Goal: Task Accomplishment & Management: Manage account settings

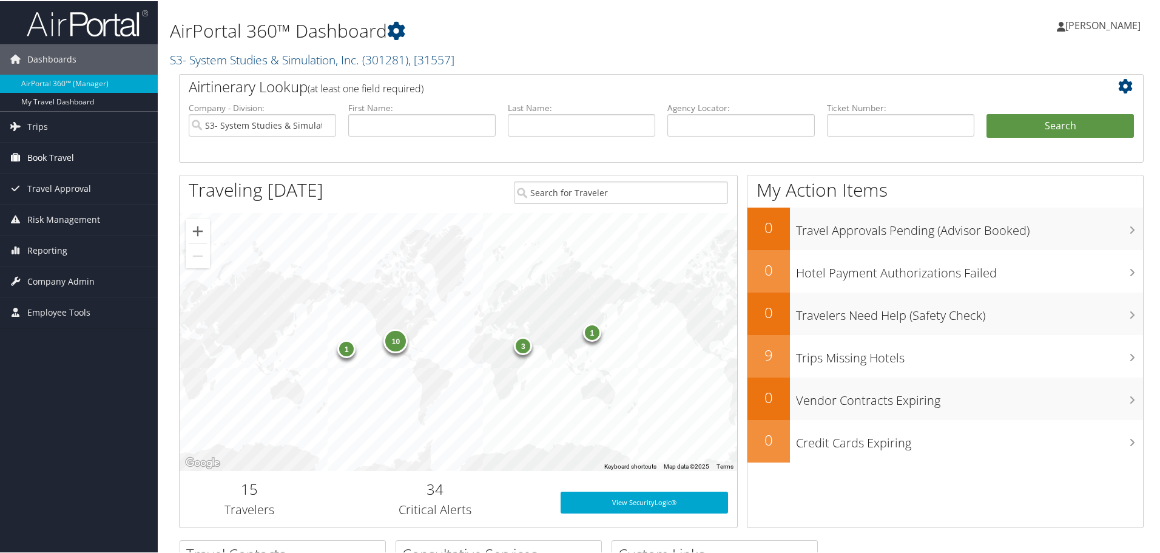
click at [58, 161] on span "Book Travel" at bounding box center [50, 156] width 47 height 30
click at [72, 226] on li "Book Travel Agent Booking Request Approval Request (Beta) Book/Manage Online Tr…" at bounding box center [79, 184] width 158 height 86
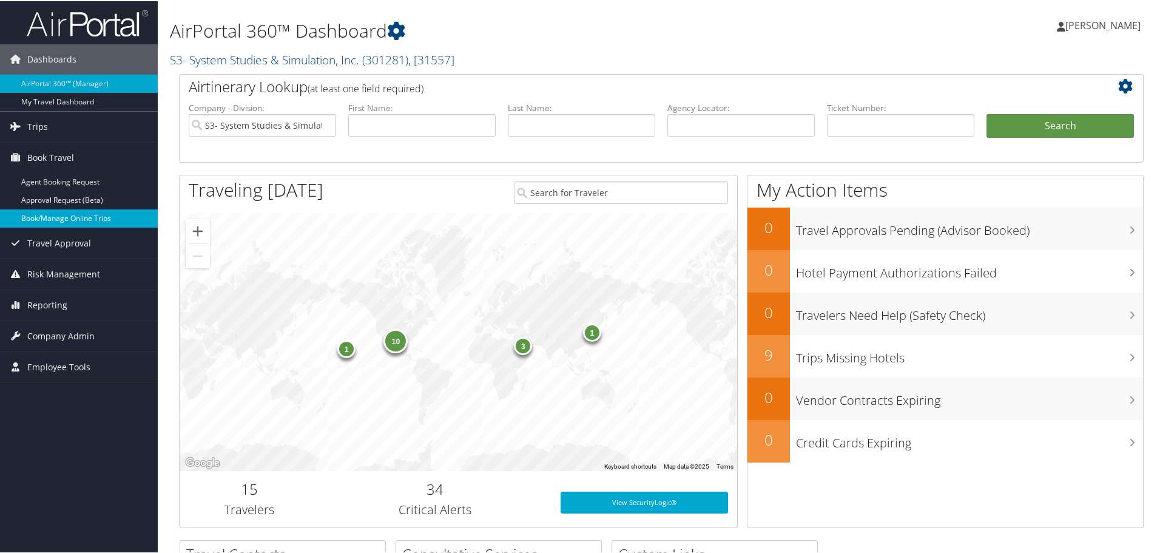
click at [78, 223] on link "Book/Manage Online Trips" at bounding box center [79, 217] width 158 height 18
click at [42, 304] on span "Reporting" at bounding box center [47, 304] width 40 height 30
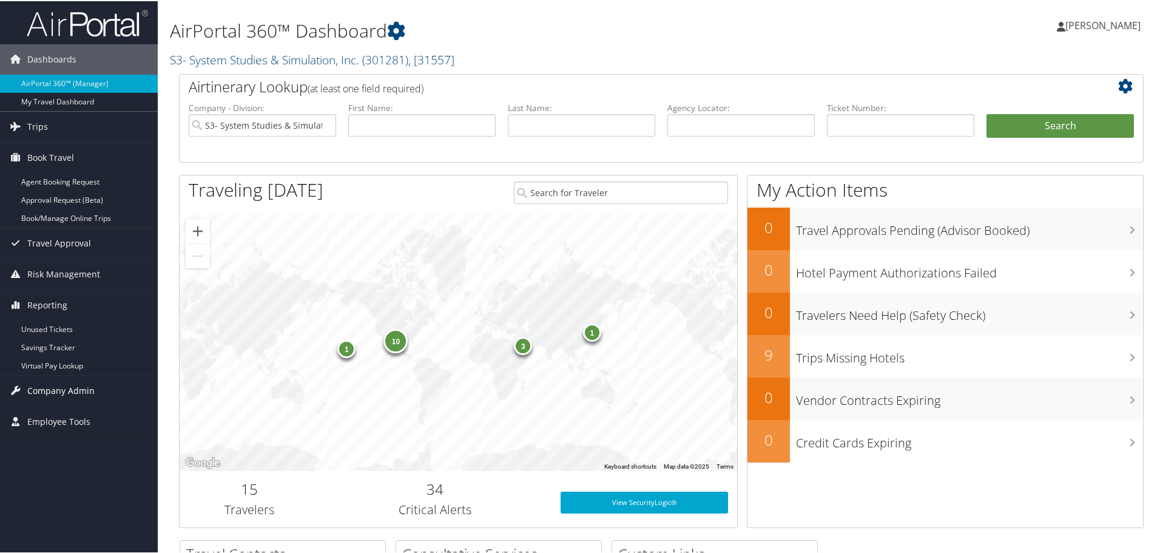
click at [73, 390] on span "Company Admin" at bounding box center [60, 389] width 67 height 30
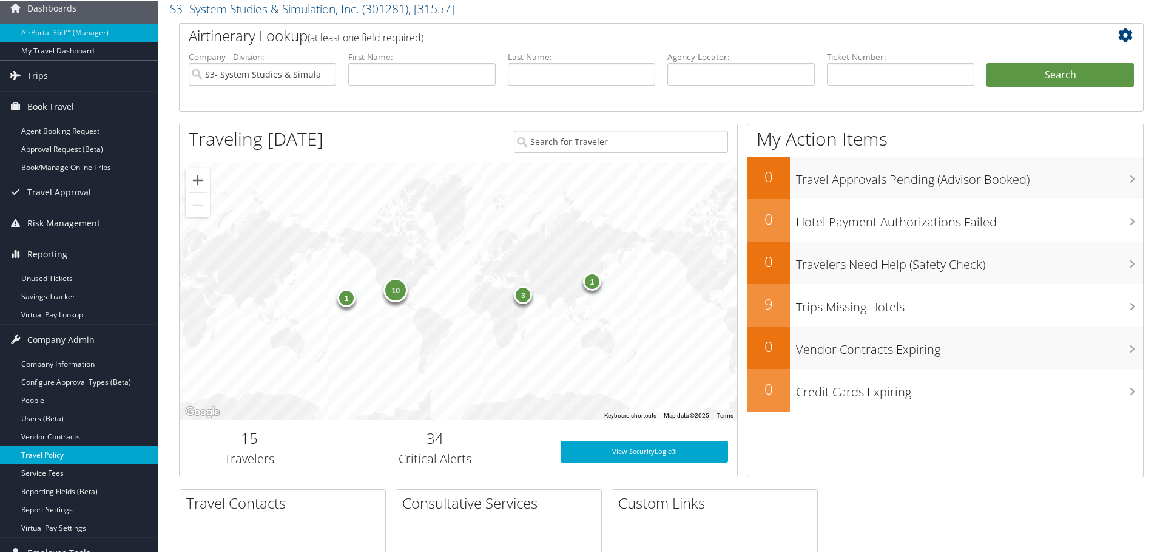
scroll to position [182, 0]
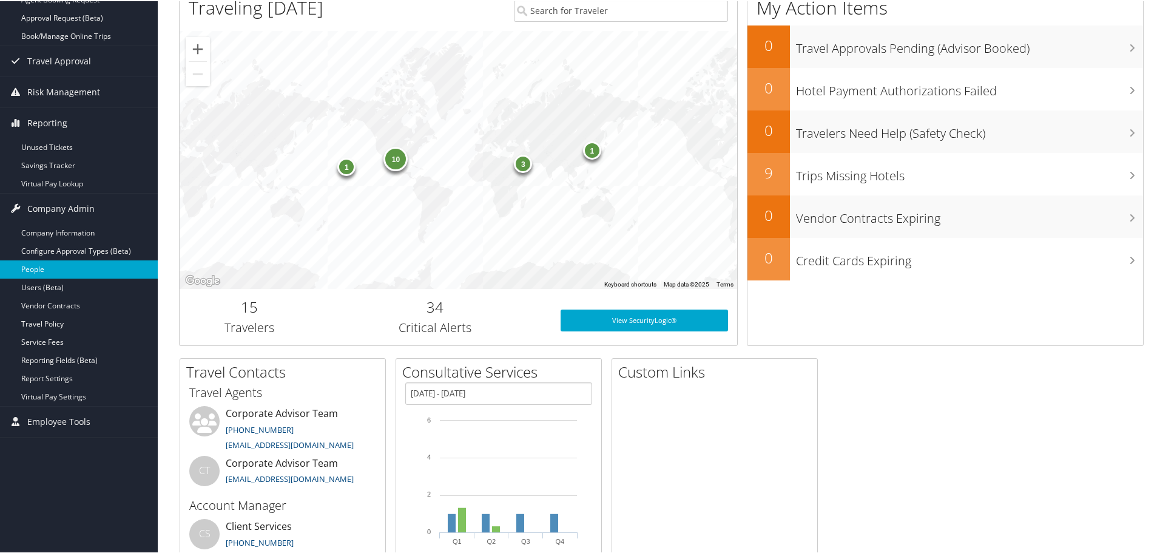
click at [62, 265] on link "People" at bounding box center [79, 268] width 158 height 18
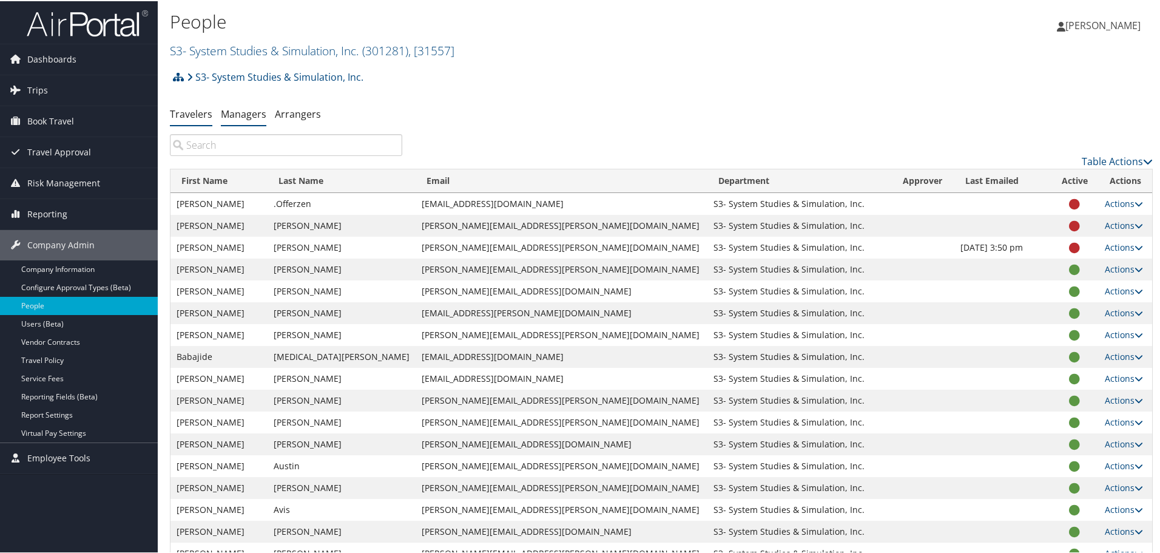
click at [250, 112] on link "Managers" at bounding box center [244, 112] width 46 height 13
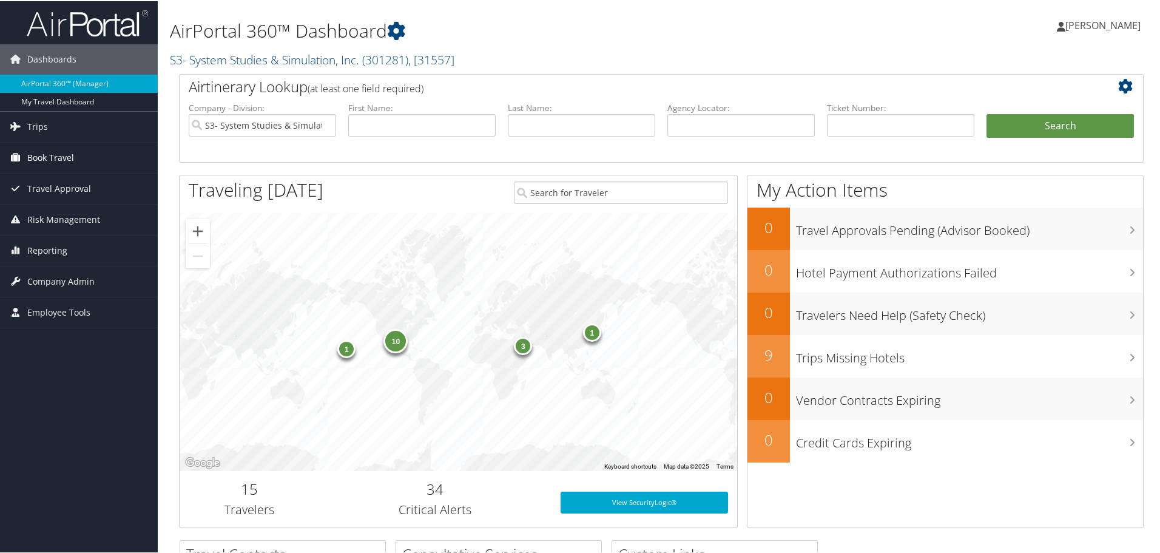
click at [64, 164] on span "Book Travel" at bounding box center [50, 156] width 47 height 30
click at [67, 330] on span "Company Admin" at bounding box center [60, 335] width 67 height 30
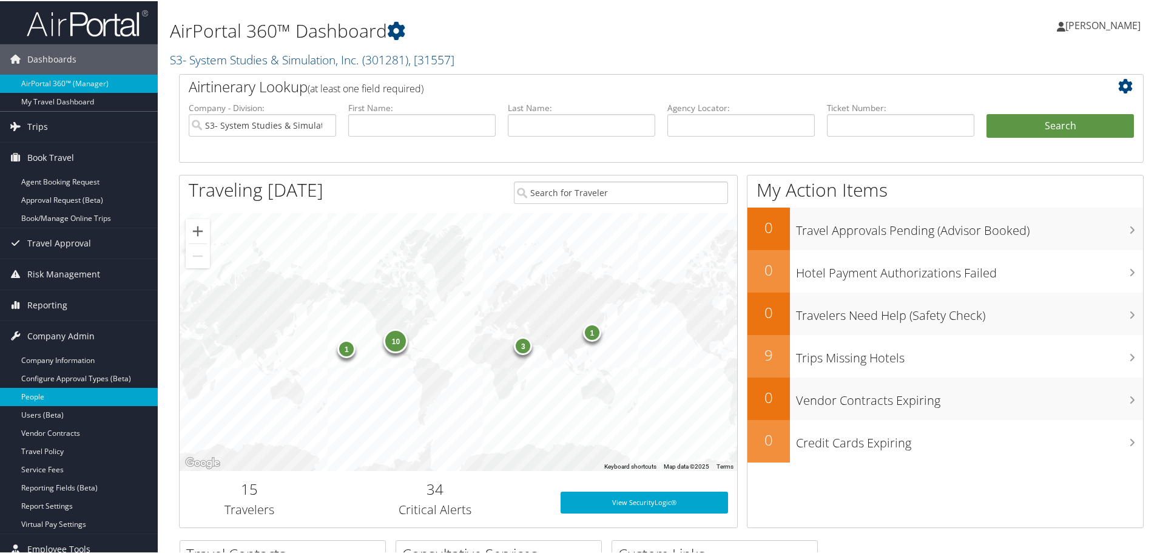
click at [55, 401] on link "People" at bounding box center [79, 396] width 158 height 18
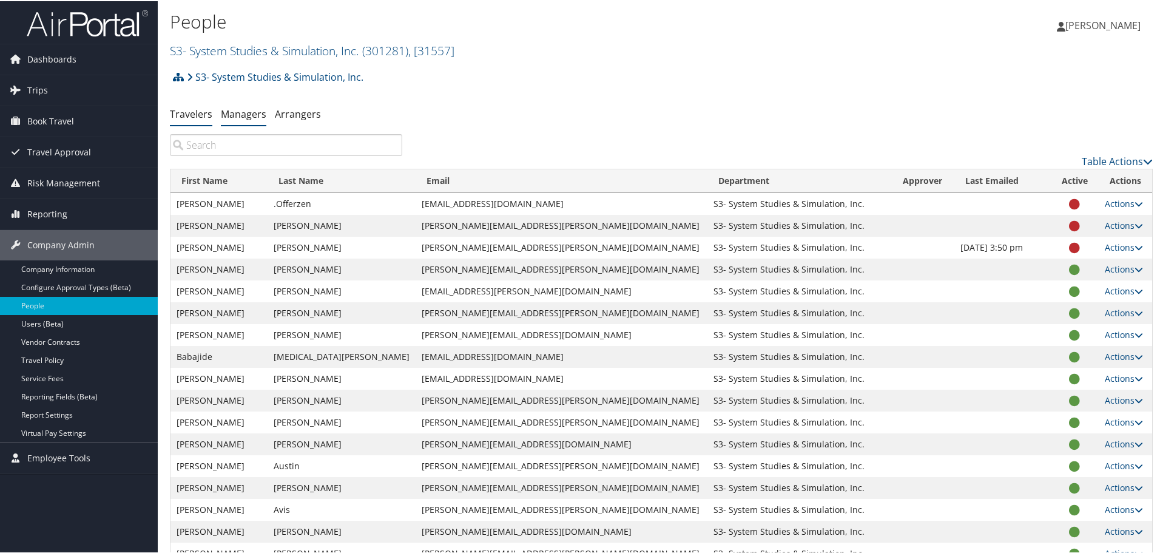
click at [248, 112] on link "Managers" at bounding box center [244, 112] width 46 height 13
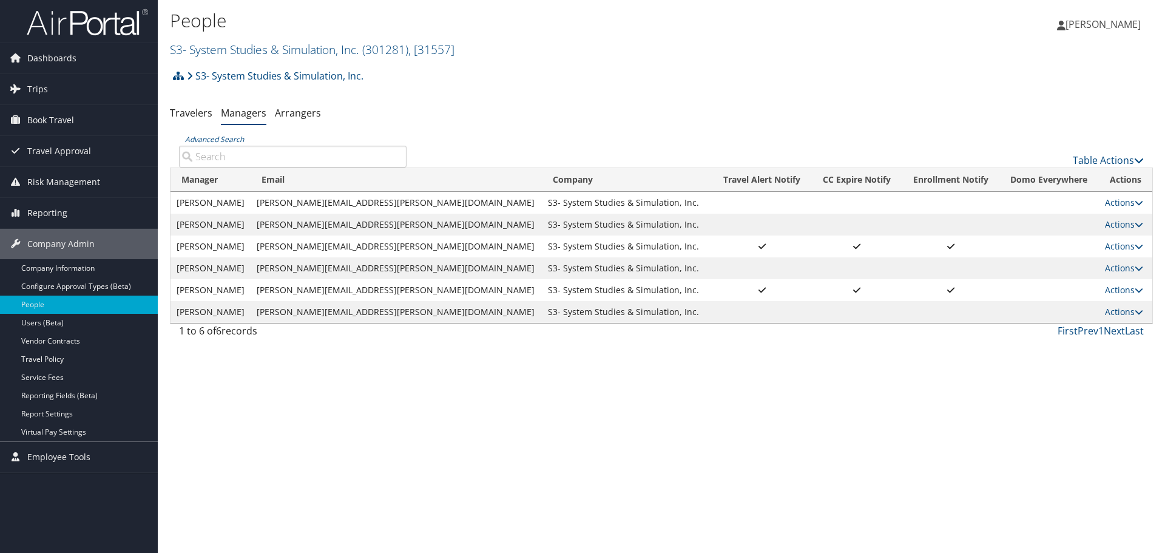
click at [246, 152] on input "Advanced Search" at bounding box center [293, 157] width 228 height 22
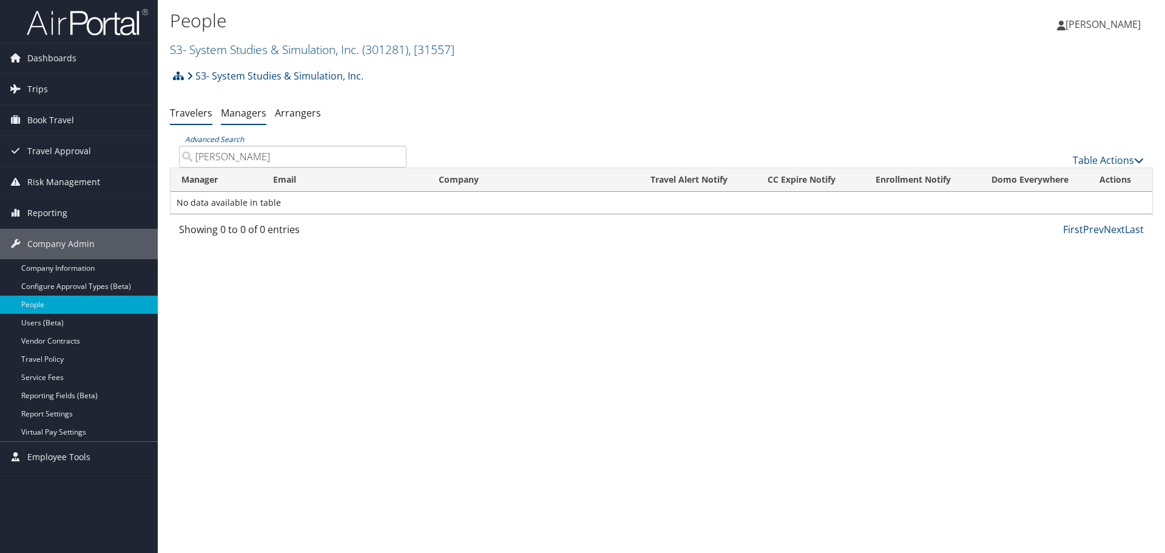
type input "[PERSON_NAME]"
click at [188, 115] on link "Travelers" at bounding box center [191, 112] width 42 height 13
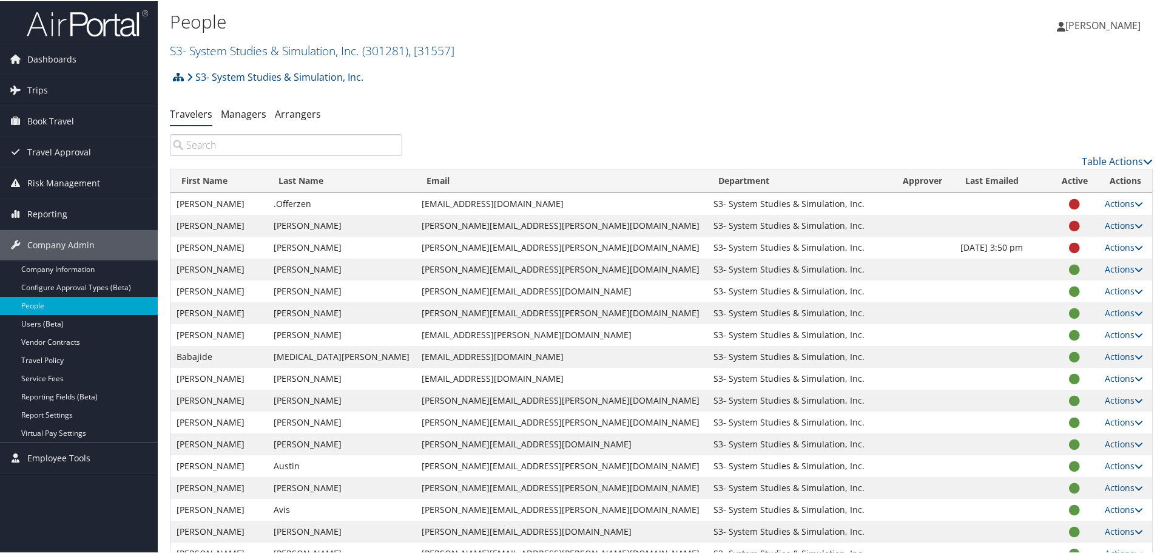
click at [213, 141] on input "search" at bounding box center [286, 144] width 232 height 22
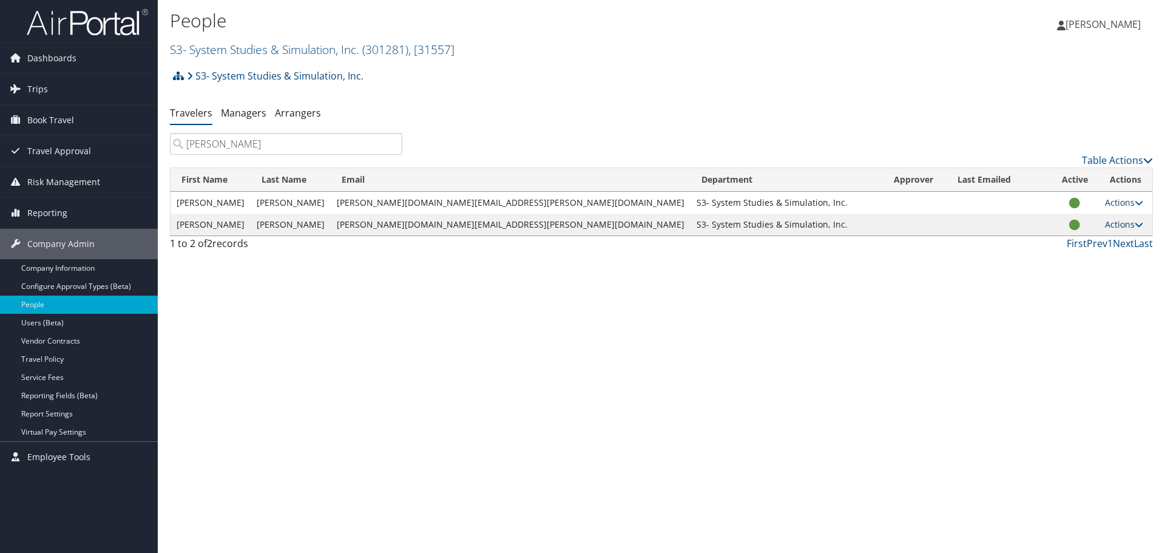
type input "hughes"
click at [1135, 228] on icon at bounding box center [1139, 224] width 8 height 8
click at [1076, 240] on link "User Settings" at bounding box center [1074, 242] width 112 height 21
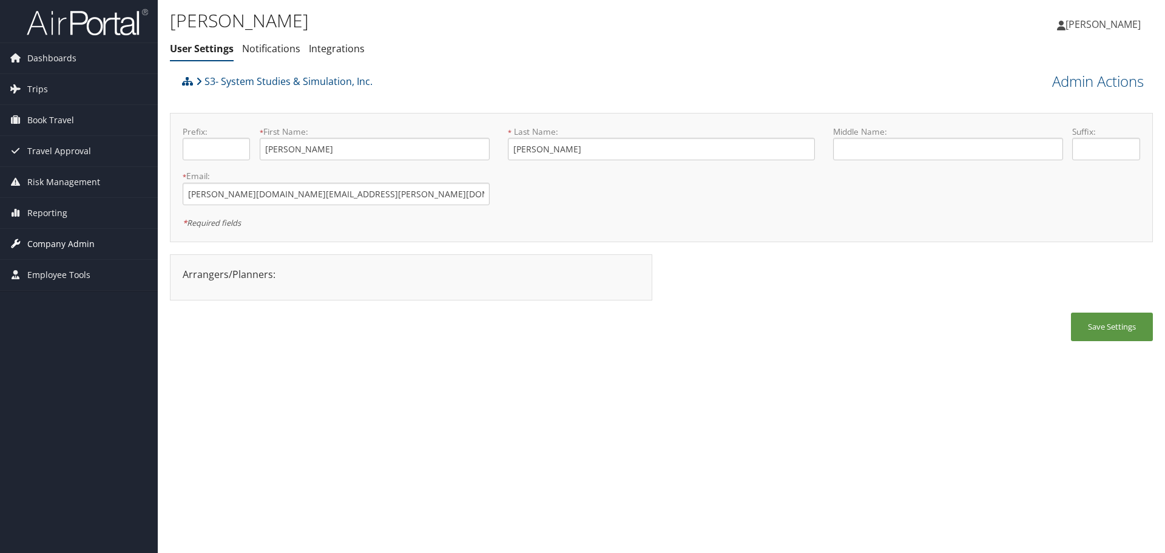
click at [79, 241] on span "Company Admin" at bounding box center [60, 244] width 67 height 30
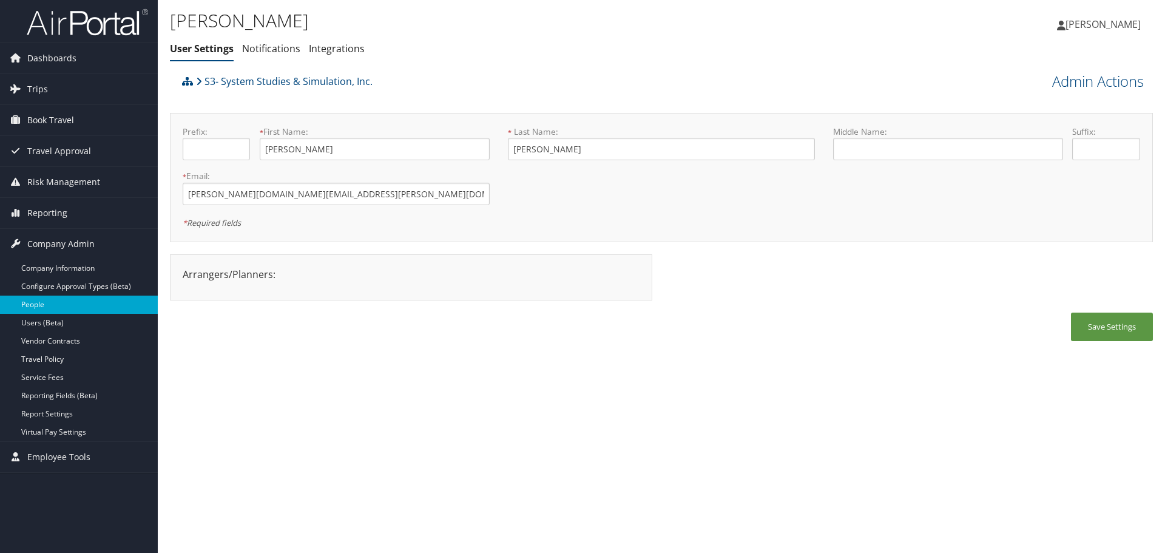
click at [45, 303] on link "People" at bounding box center [79, 305] width 158 height 18
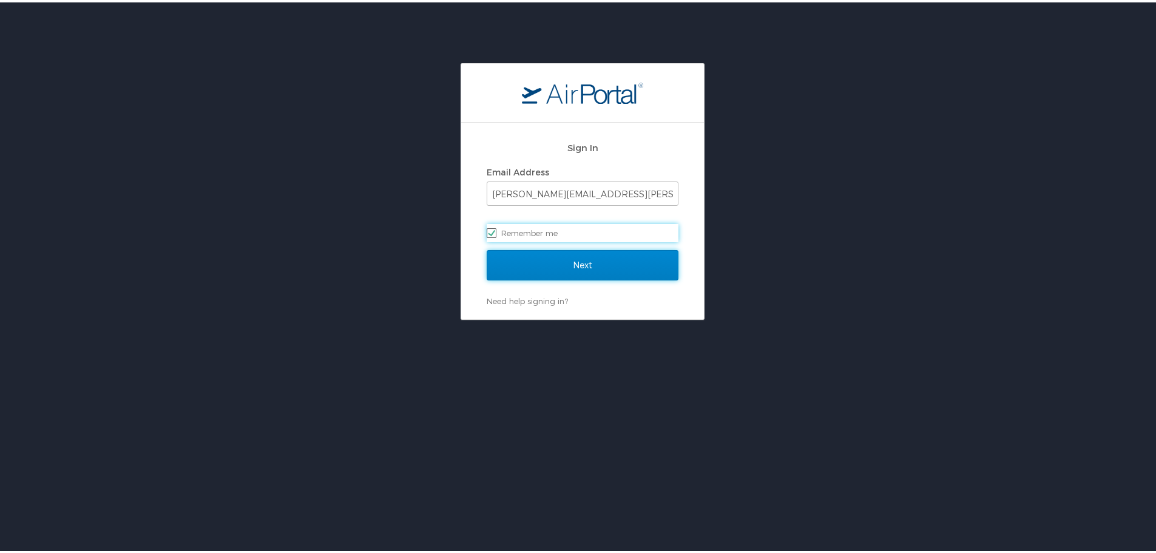
click at [544, 254] on input "Next" at bounding box center [583, 263] width 192 height 30
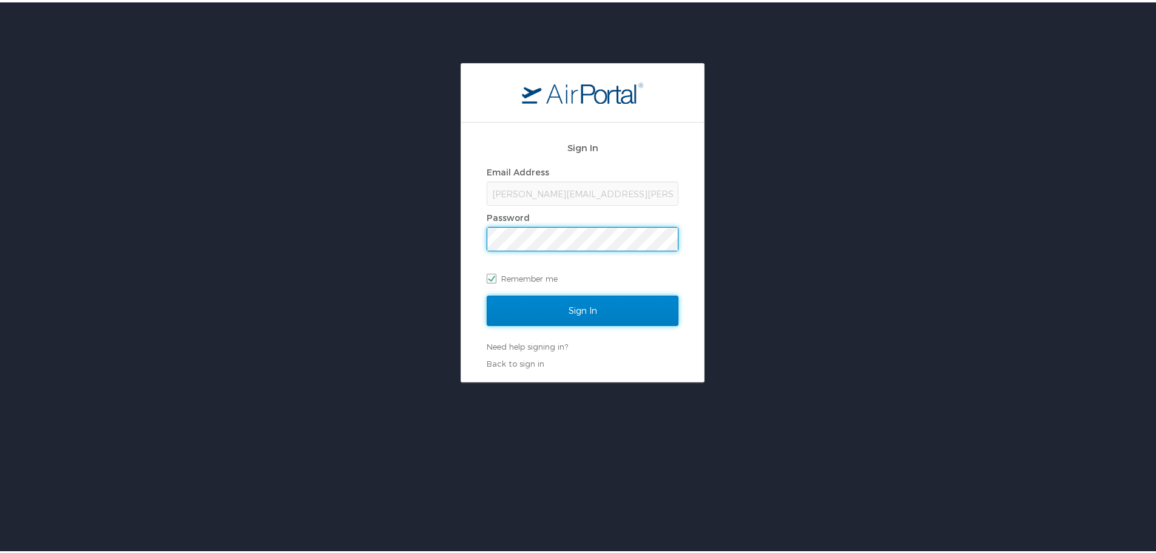
click at [615, 319] on input "Sign In" at bounding box center [583, 308] width 192 height 30
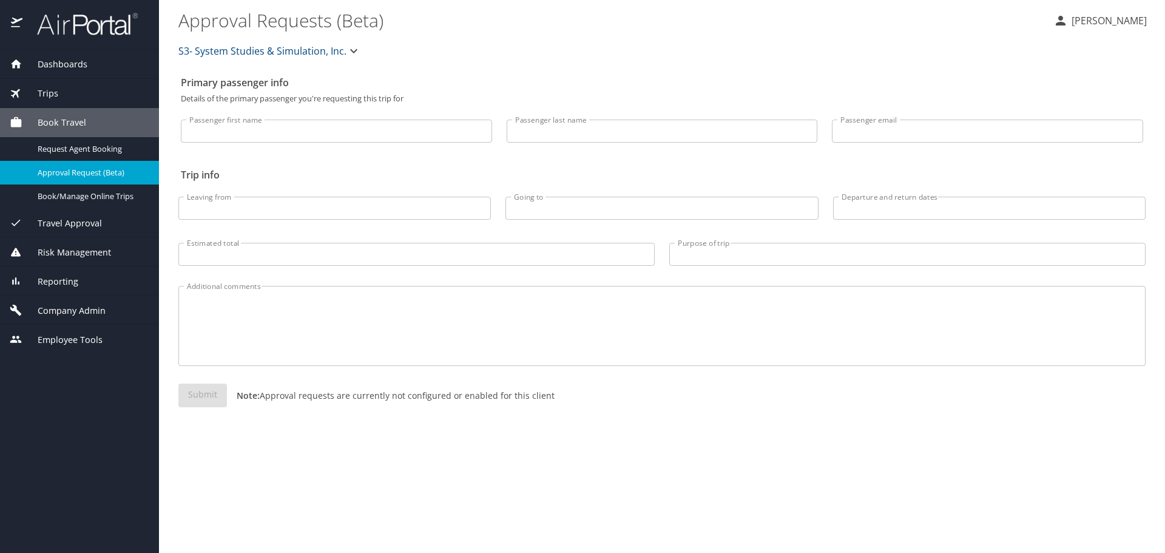
click at [115, 178] on span "Approval Request (Beta)" at bounding box center [91, 173] width 107 height 12
click at [105, 222] on div "Travel Approval" at bounding box center [80, 223] width 140 height 13
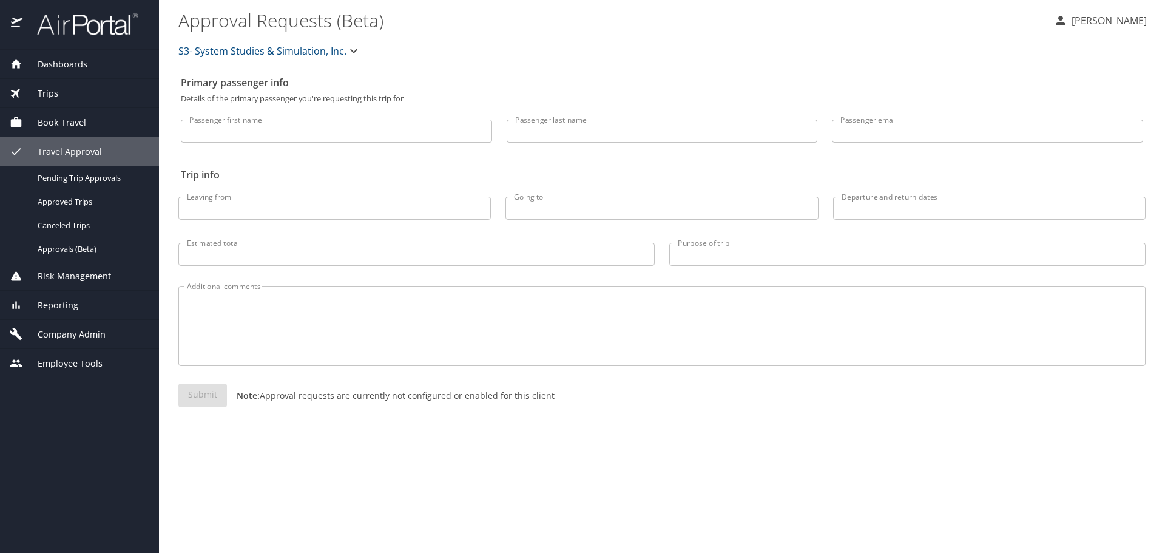
click at [73, 309] on span "Reporting" at bounding box center [50, 305] width 56 height 13
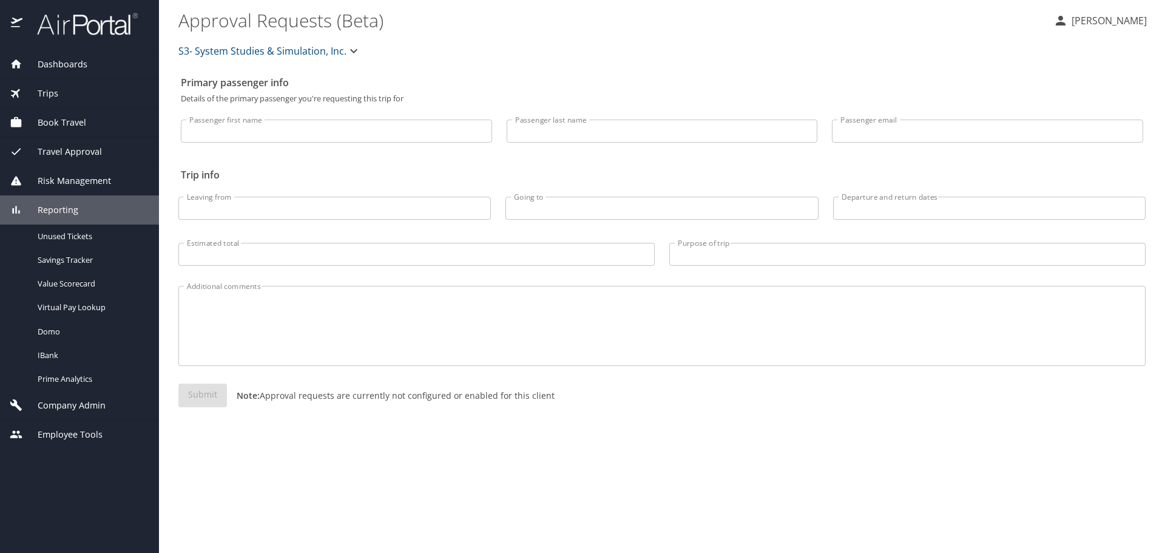
click at [71, 118] on span "Book Travel" at bounding box center [54, 122] width 64 height 13
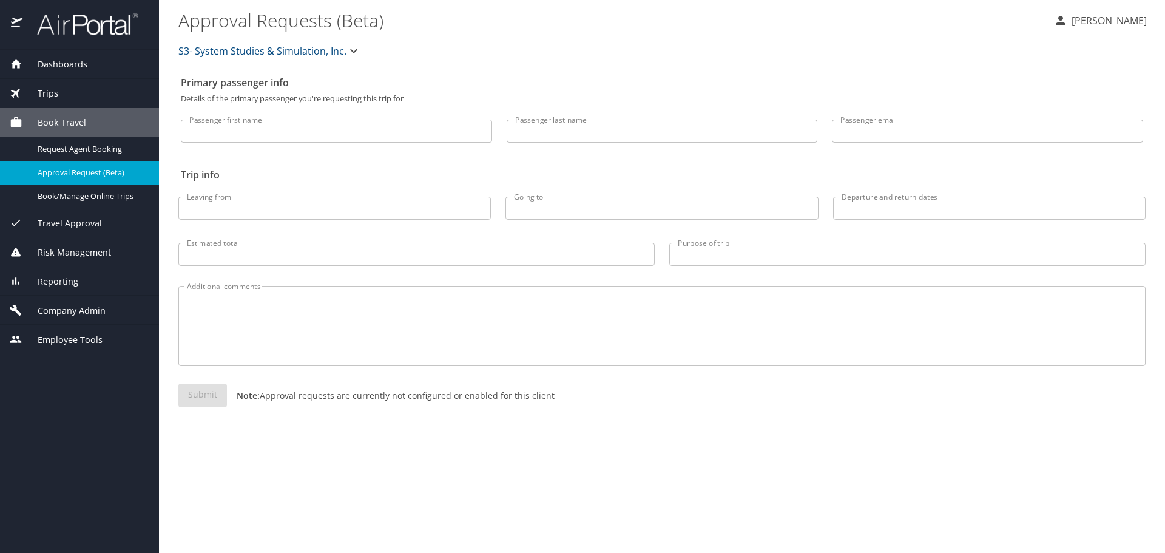
click at [73, 313] on span "Company Admin" at bounding box center [63, 310] width 83 height 13
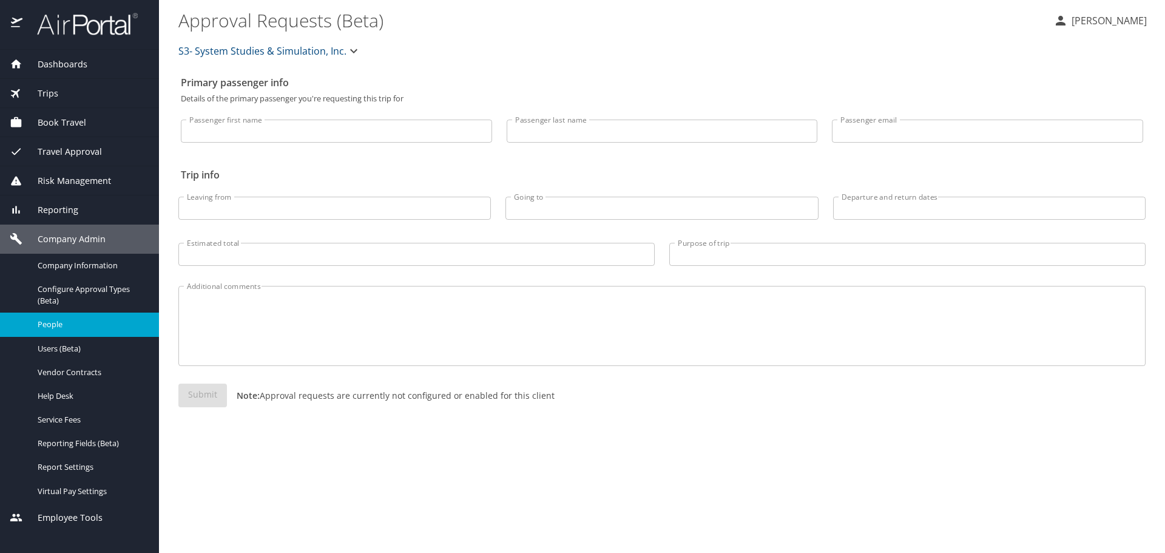
click at [83, 322] on span "People" at bounding box center [91, 325] width 107 height 12
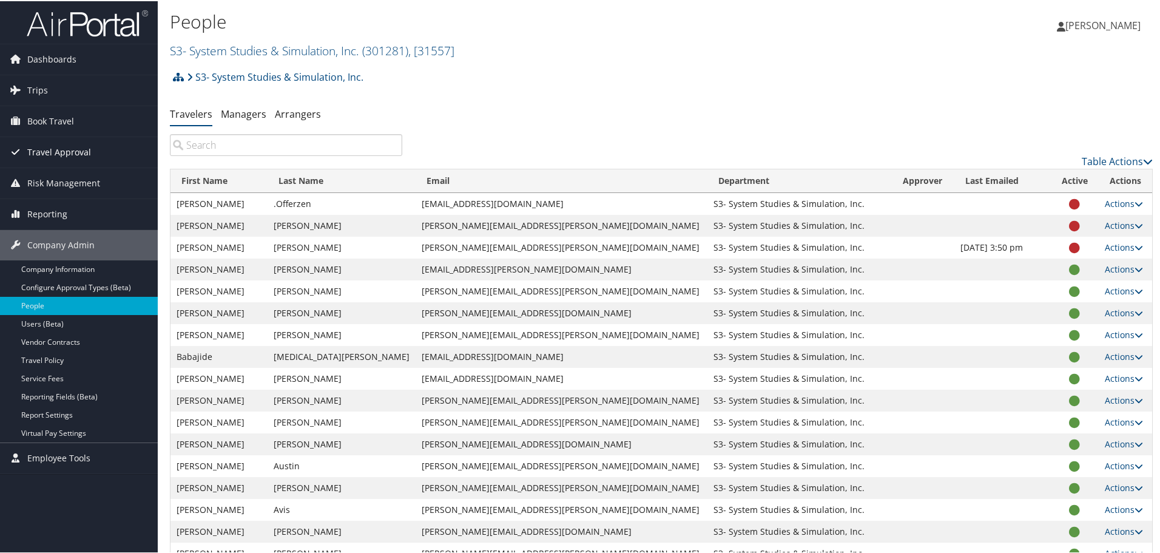
click at [75, 147] on span "Travel Approval" at bounding box center [59, 151] width 64 height 30
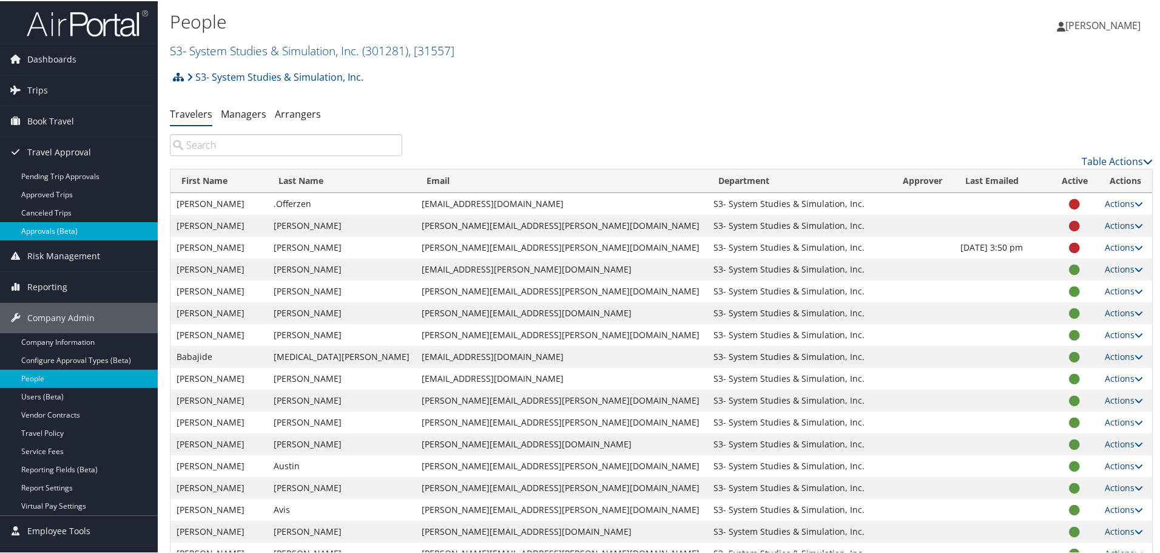
click at [67, 228] on link "Approvals (Beta)" at bounding box center [79, 230] width 158 height 18
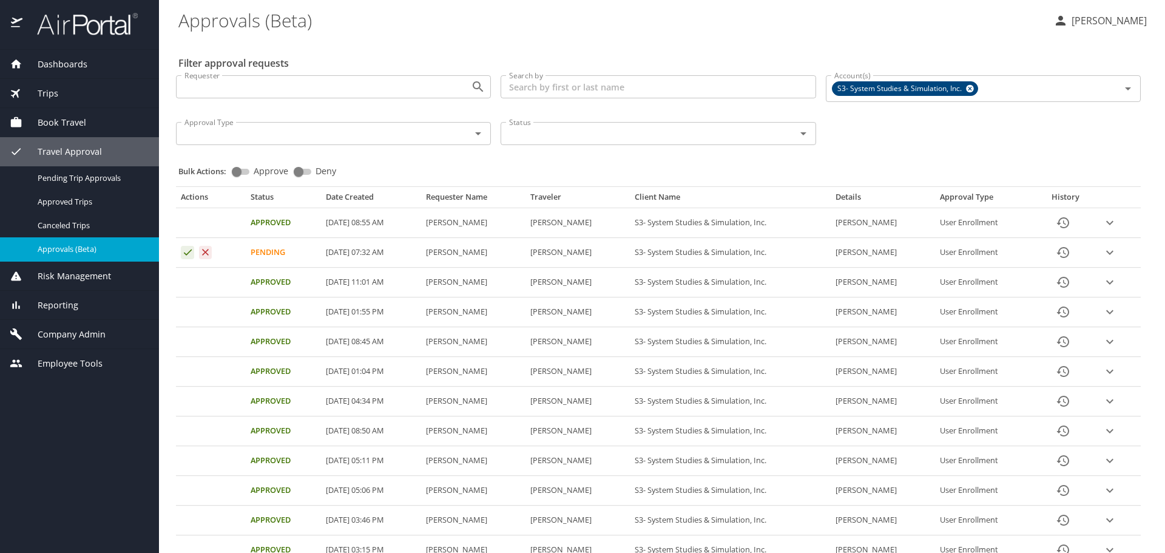
click at [1106, 252] on icon "expand row" at bounding box center [1109, 253] width 7 height 4
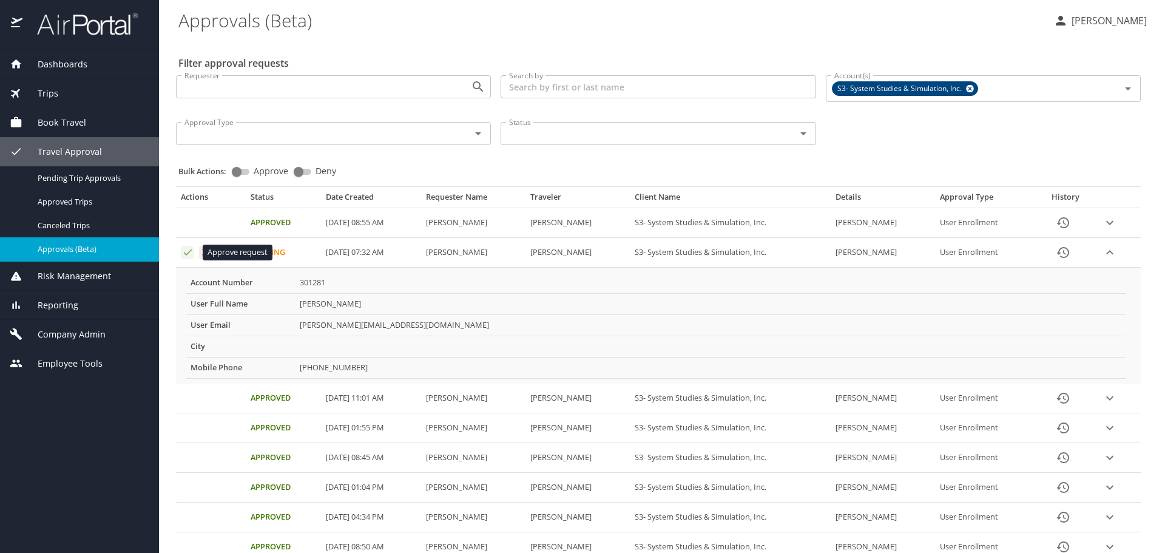
click at [185, 255] on icon "Approval table" at bounding box center [188, 252] width 12 height 12
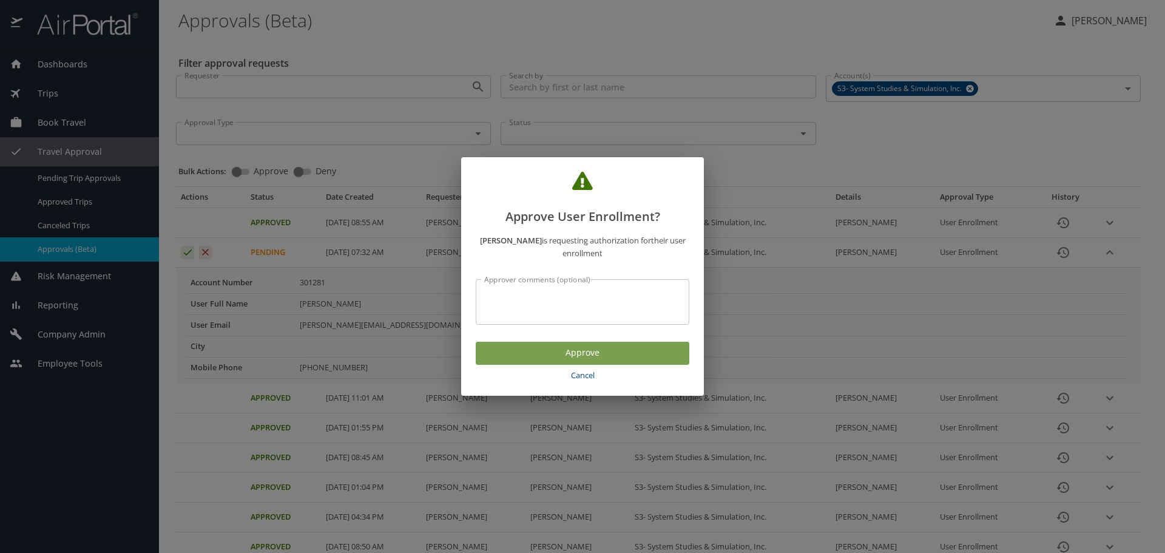
click at [615, 358] on span "Approve" at bounding box center [583, 352] width 194 height 15
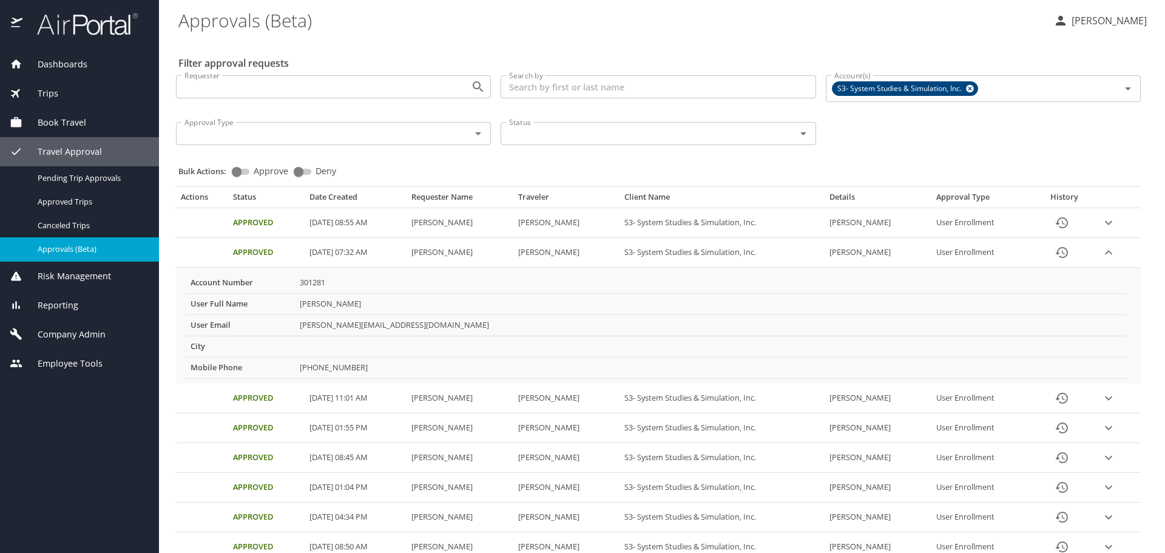
click at [69, 306] on span "Reporting" at bounding box center [50, 305] width 56 height 13
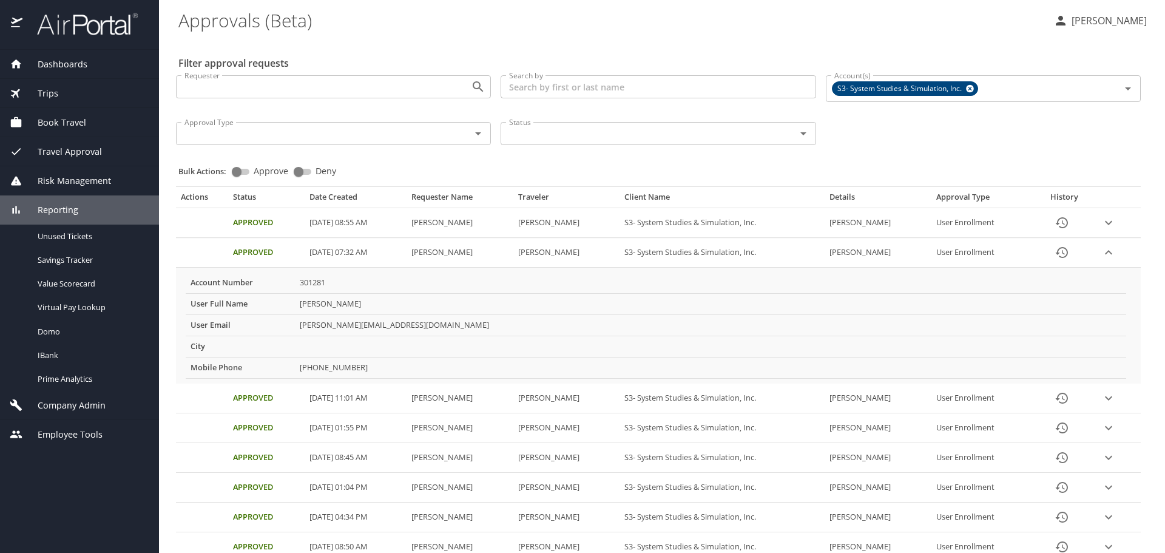
click at [70, 151] on span "Travel Approval" at bounding box center [62, 151] width 80 height 13
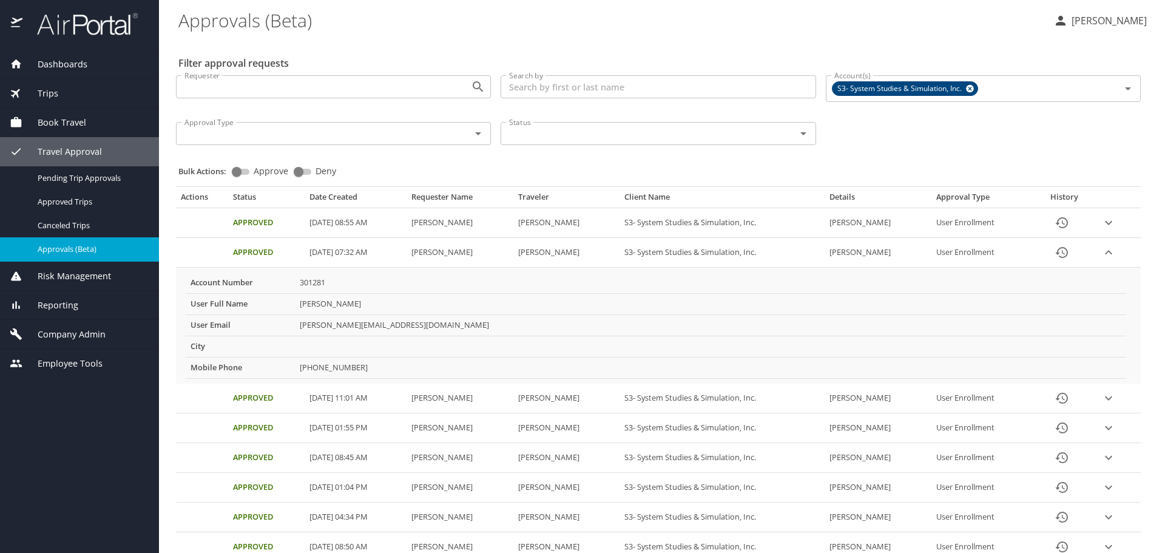
click at [70, 123] on span "Book Travel" at bounding box center [54, 122] width 64 height 13
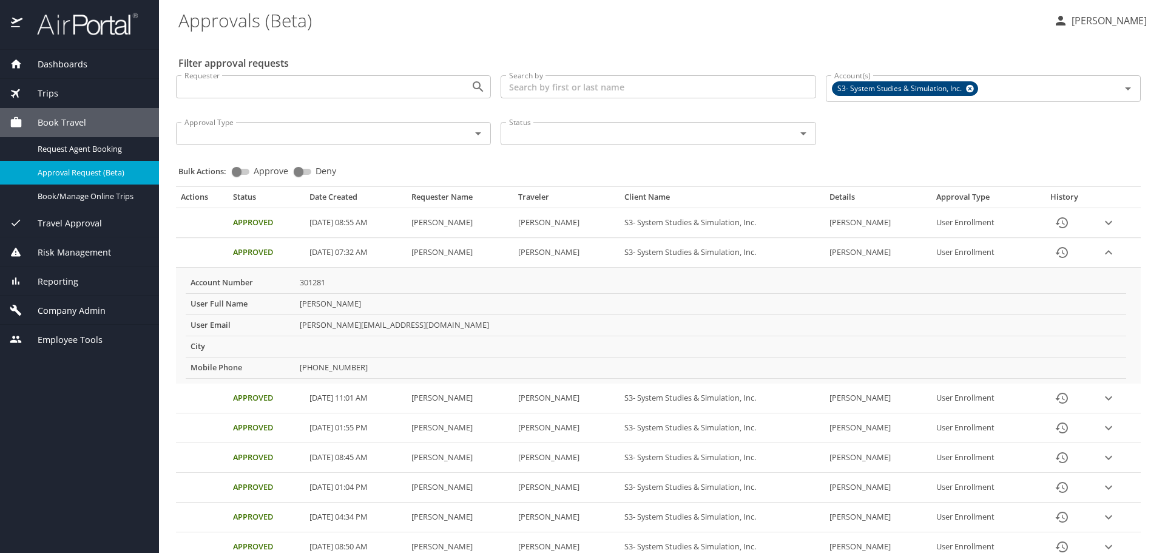
click at [84, 175] on span "Approval Request (Beta)" at bounding box center [91, 173] width 107 height 12
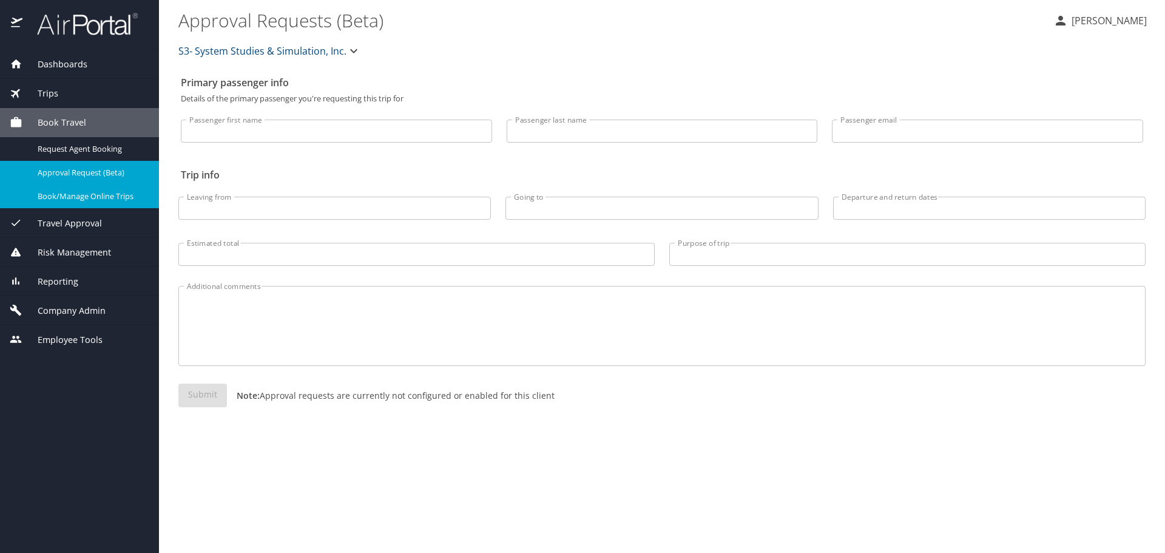
click at [80, 194] on span "Book/Manage Online Trips" at bounding box center [91, 197] width 107 height 12
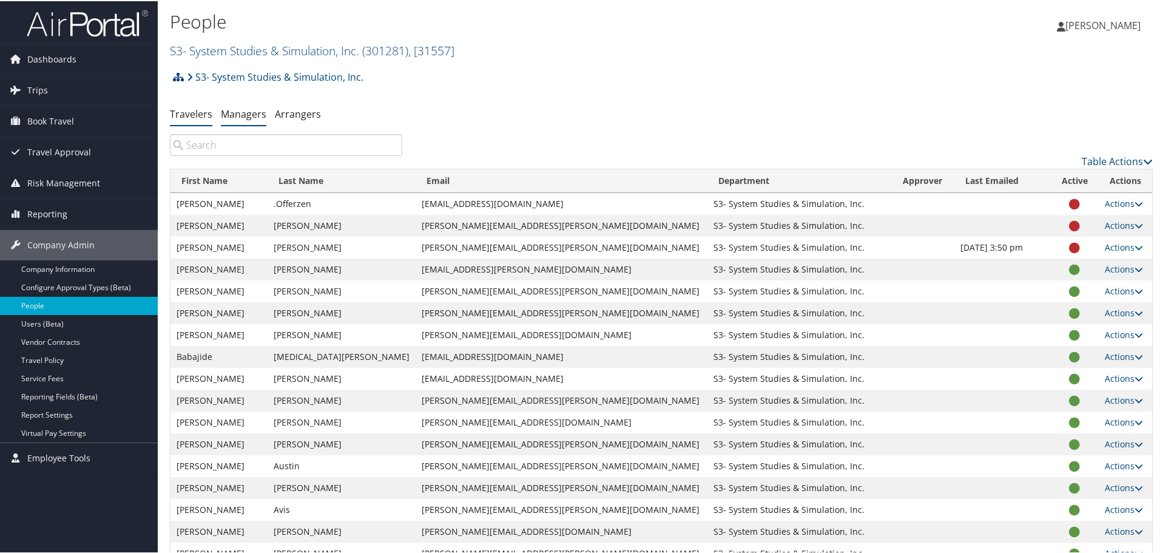
click at [242, 119] on link "Managers" at bounding box center [244, 112] width 46 height 13
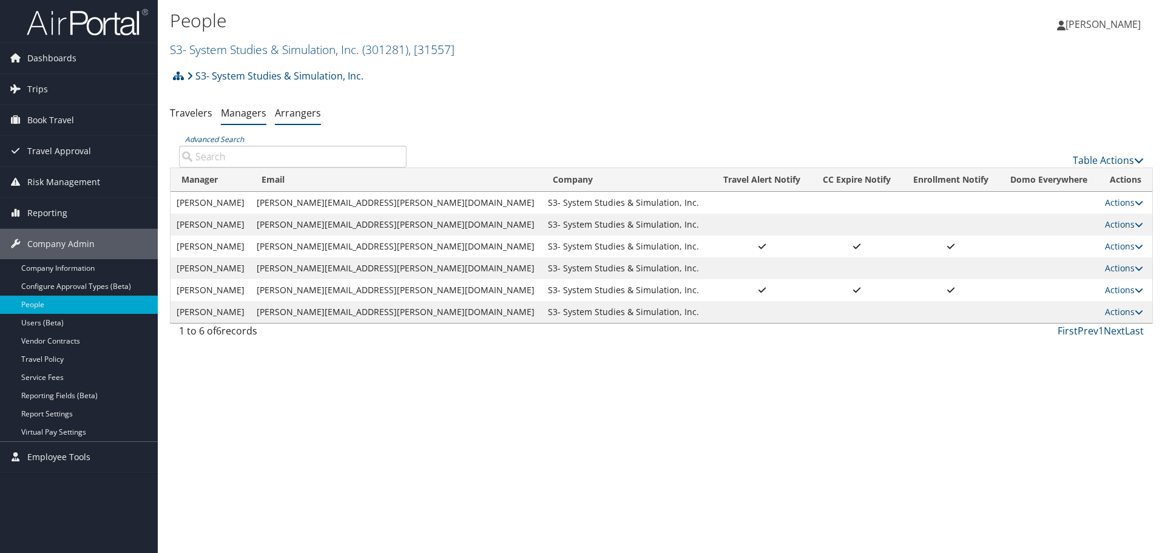
click at [295, 116] on link "Arrangers" at bounding box center [298, 112] width 46 height 13
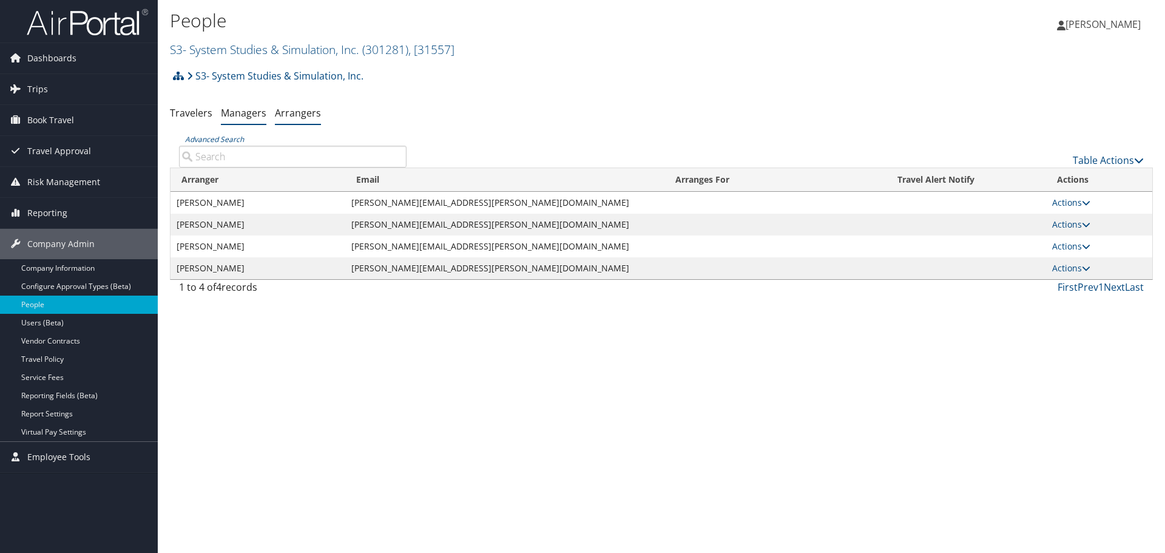
click at [249, 114] on link "Managers" at bounding box center [244, 112] width 46 height 13
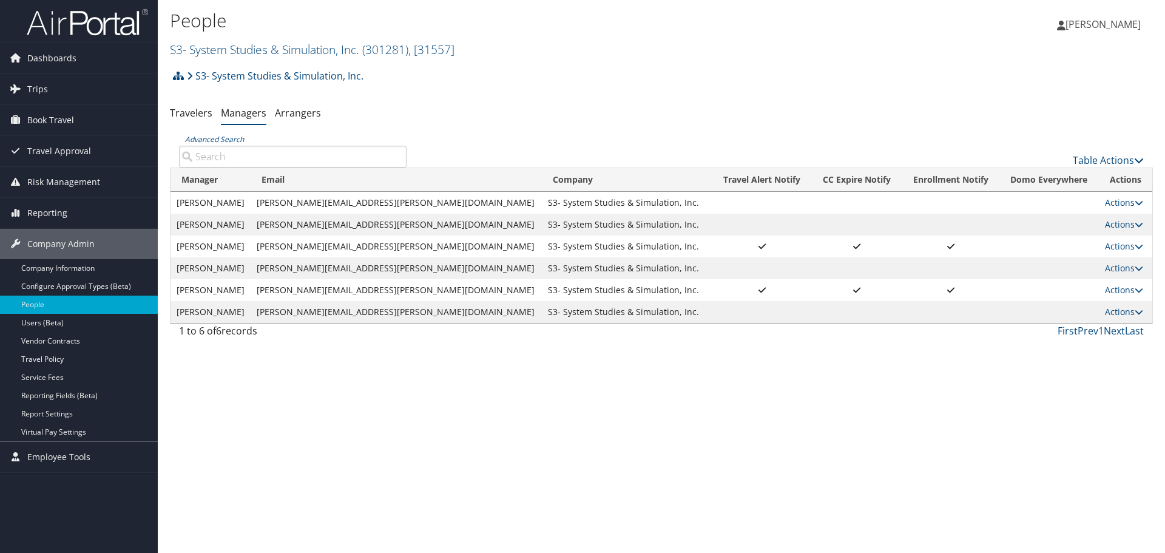
click at [216, 153] on input "Advanced Search" at bounding box center [293, 157] width 228 height 22
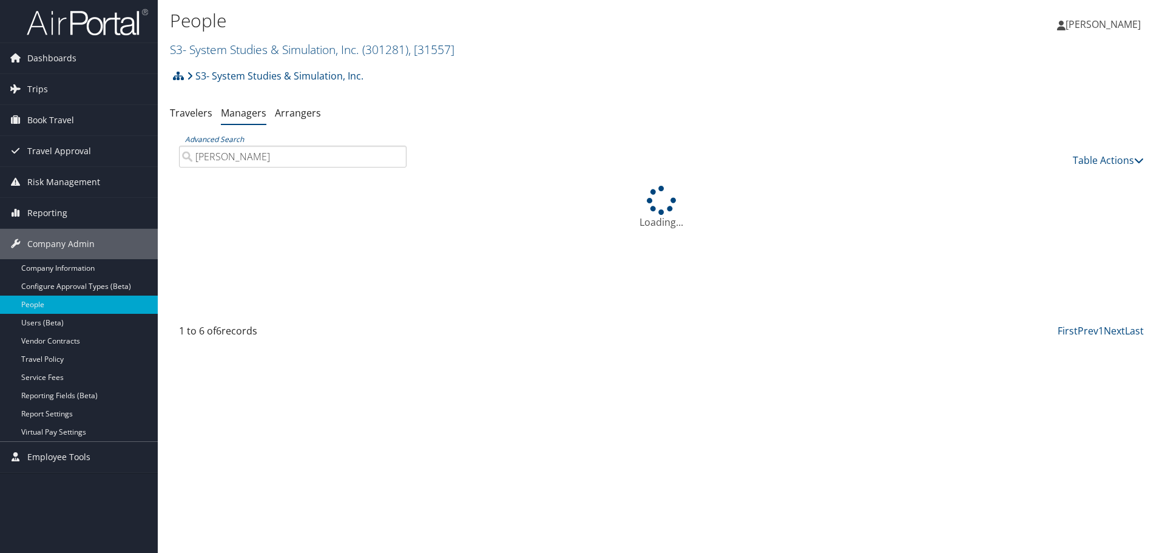
type input "mary hughes"
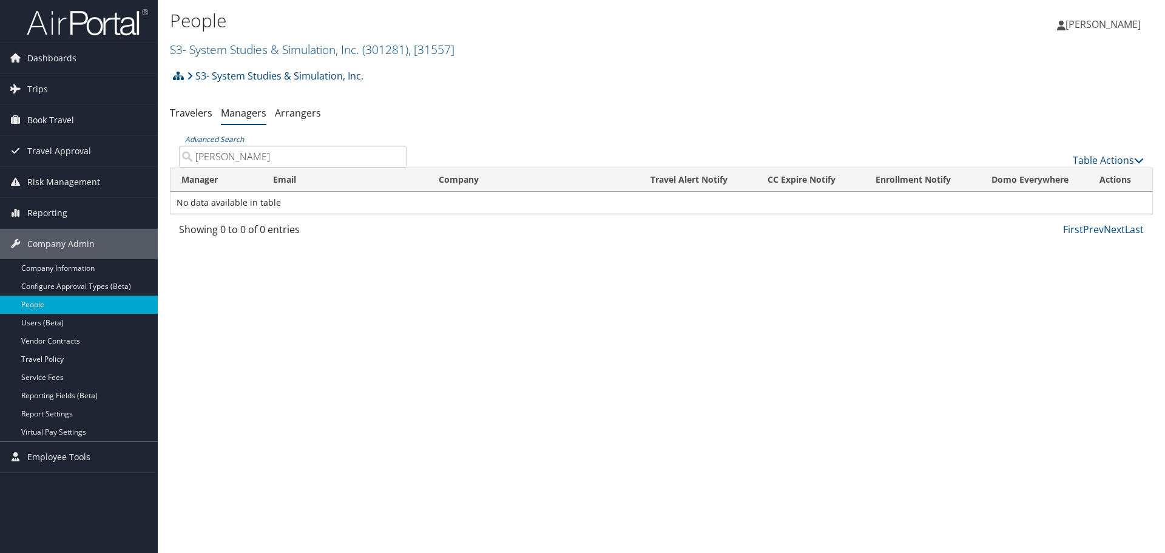
click at [248, 157] on input "mary hughes" at bounding box center [293, 157] width 228 height 22
drag, startPoint x: 267, startPoint y: 154, endPoint x: 174, endPoint y: 161, distance: 93.8
click at [174, 161] on div "Advanced Search mary hughes" at bounding box center [293, 150] width 246 height 34
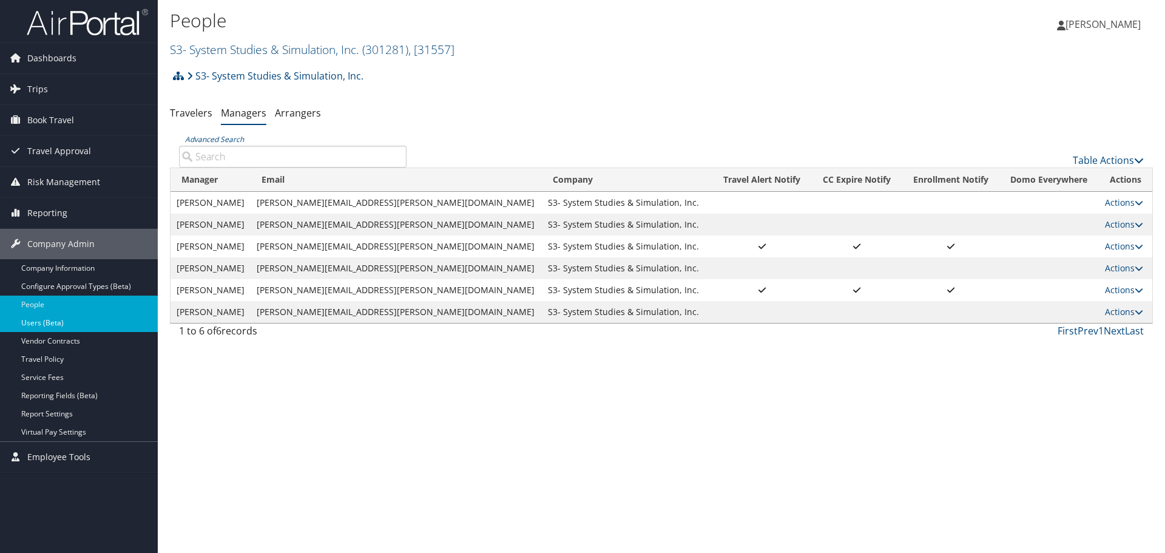
click at [49, 322] on link "Users (Beta)" at bounding box center [79, 323] width 158 height 18
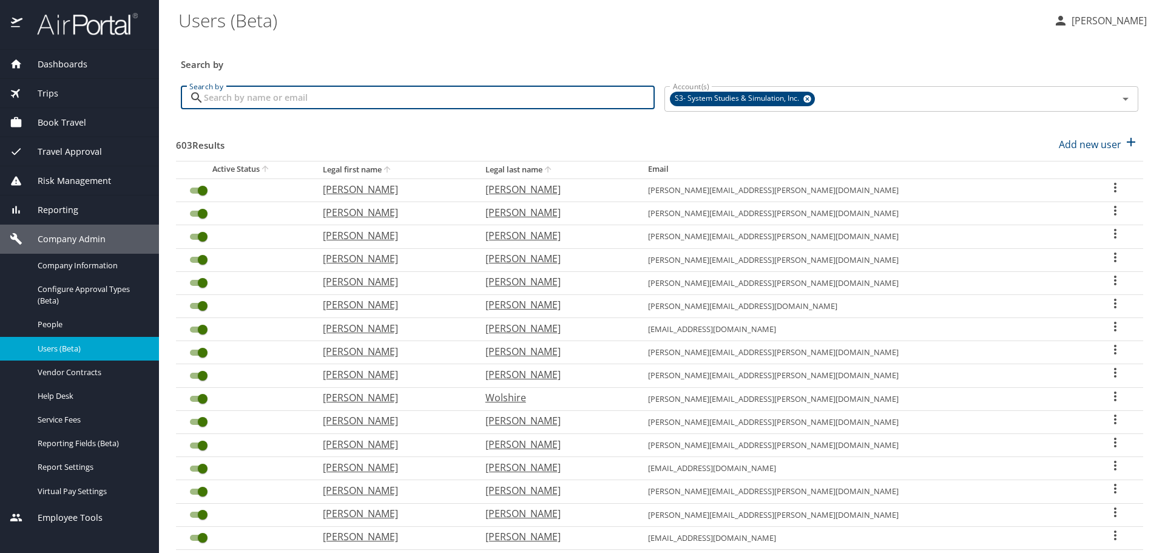
click at [319, 90] on input "Search by" at bounding box center [429, 97] width 451 height 23
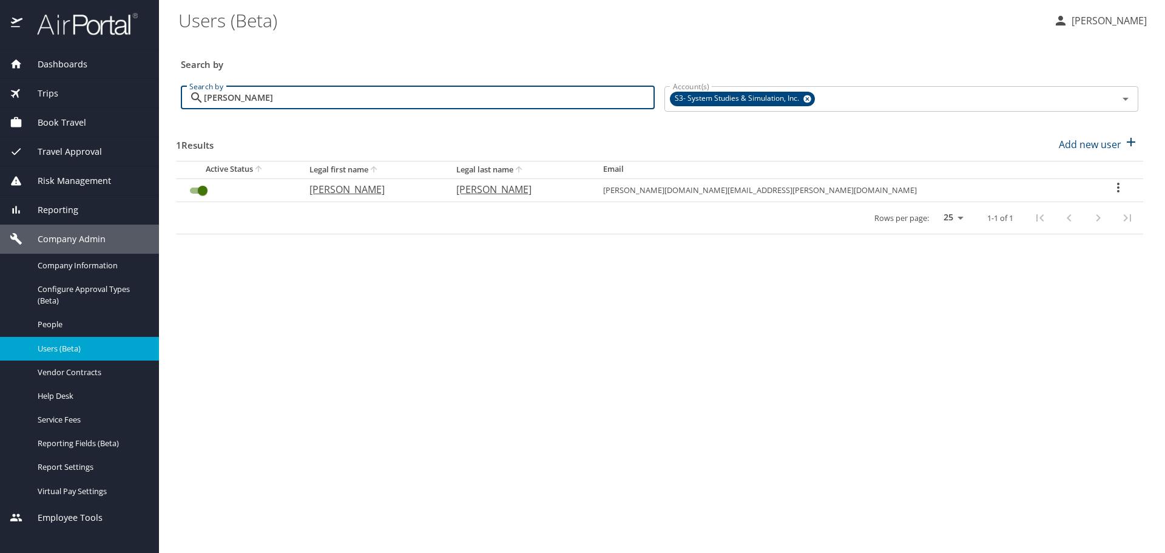
type input "mary"
click at [1117, 191] on icon "User Search Table" at bounding box center [1118, 188] width 2 height 10
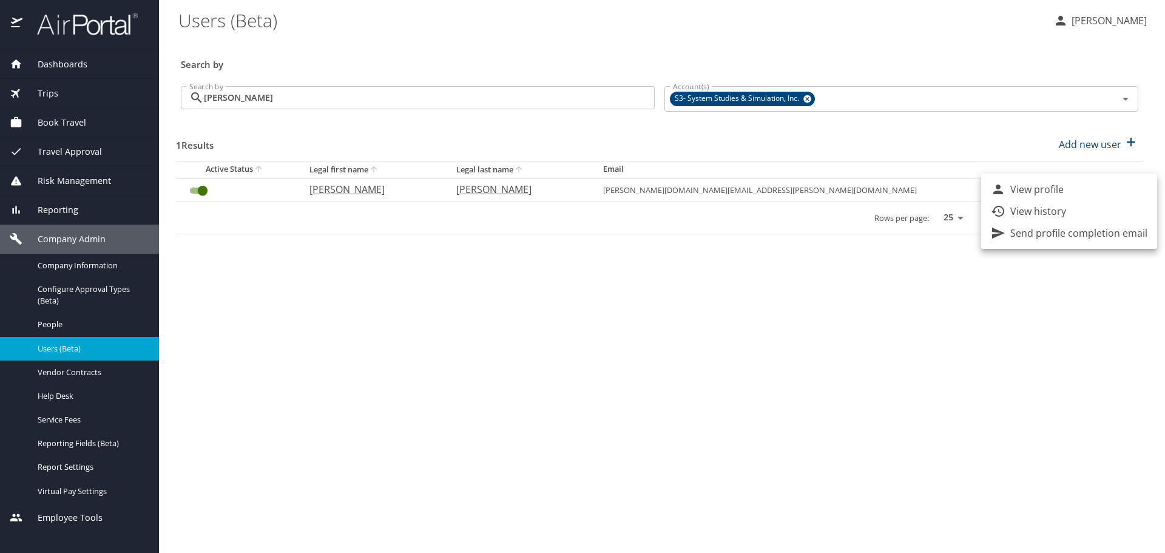
click at [399, 191] on div at bounding box center [582, 276] width 1165 height 553
click at [579, 192] on p "[PERSON_NAME]" at bounding box center [517, 189] width 123 height 15
select select "US"
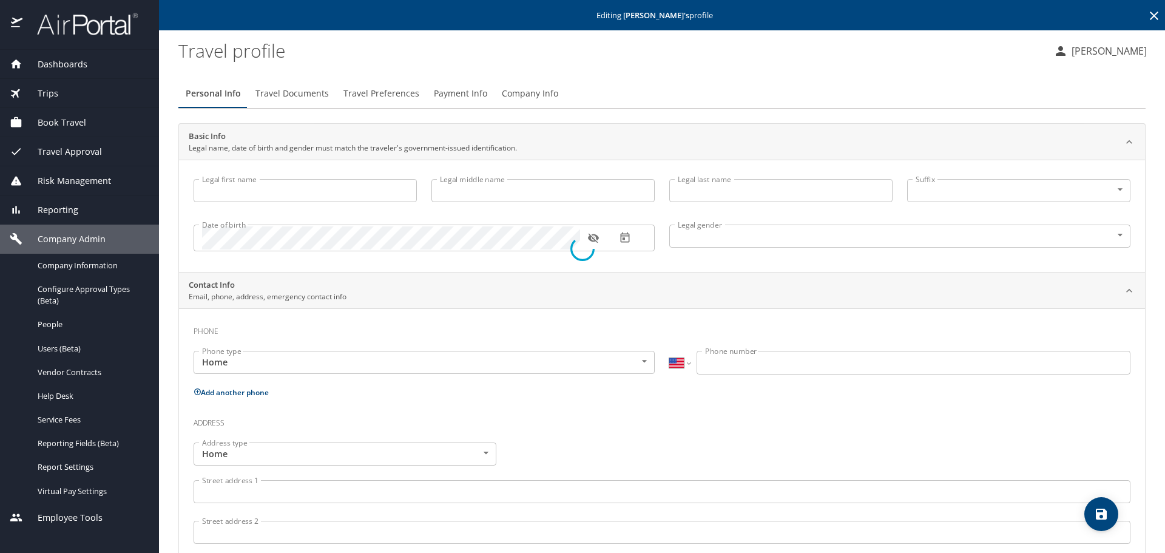
type input "Mary"
type input "Hughes"
type input "Female"
select select "US"
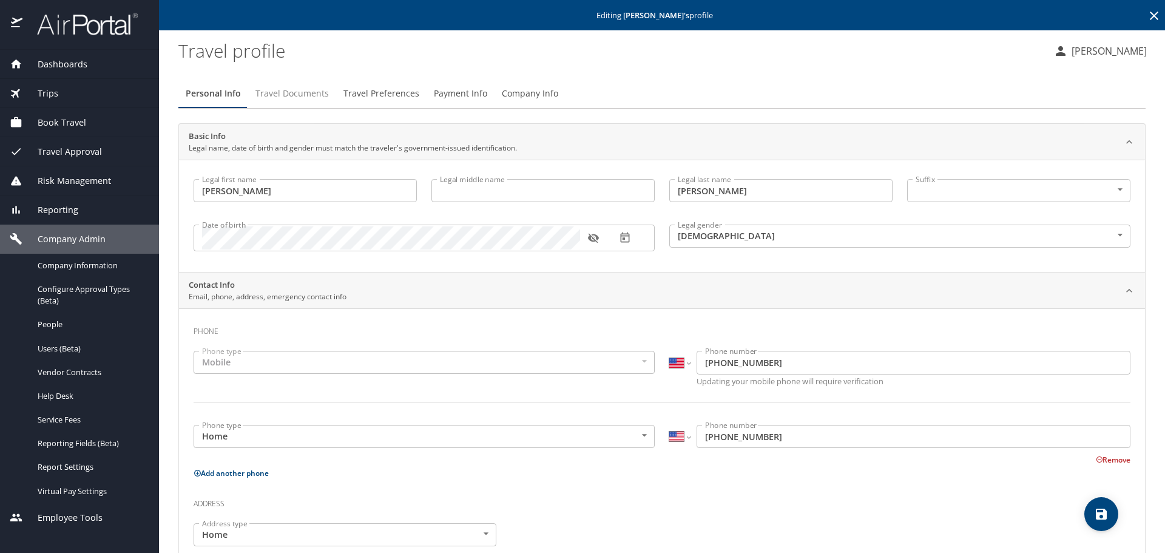
click at [316, 95] on span "Travel Documents" at bounding box center [292, 93] width 73 height 15
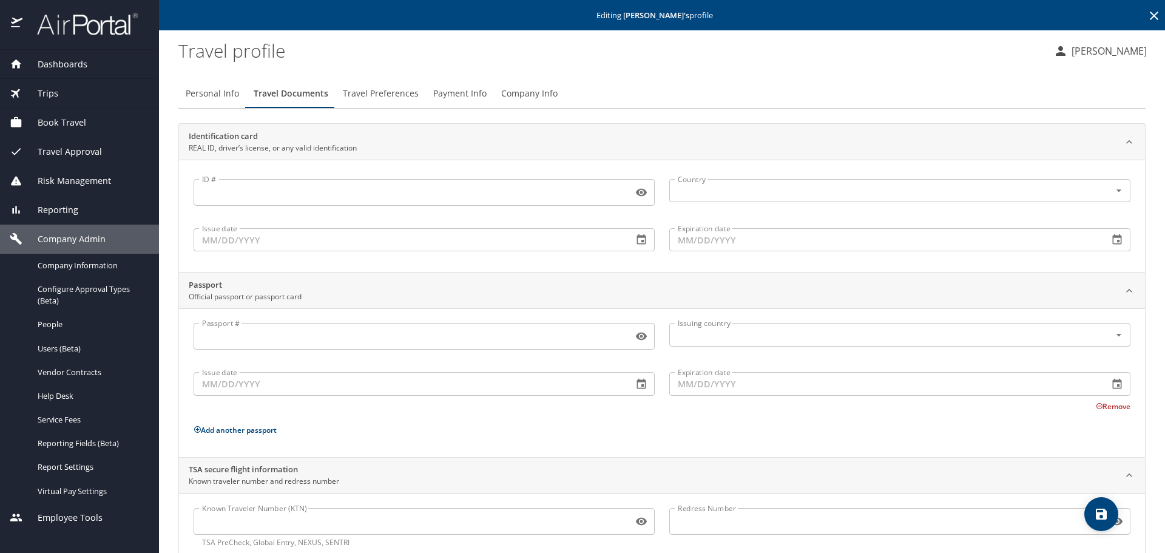
click at [379, 95] on span "Travel Preferences" at bounding box center [381, 93] width 76 height 15
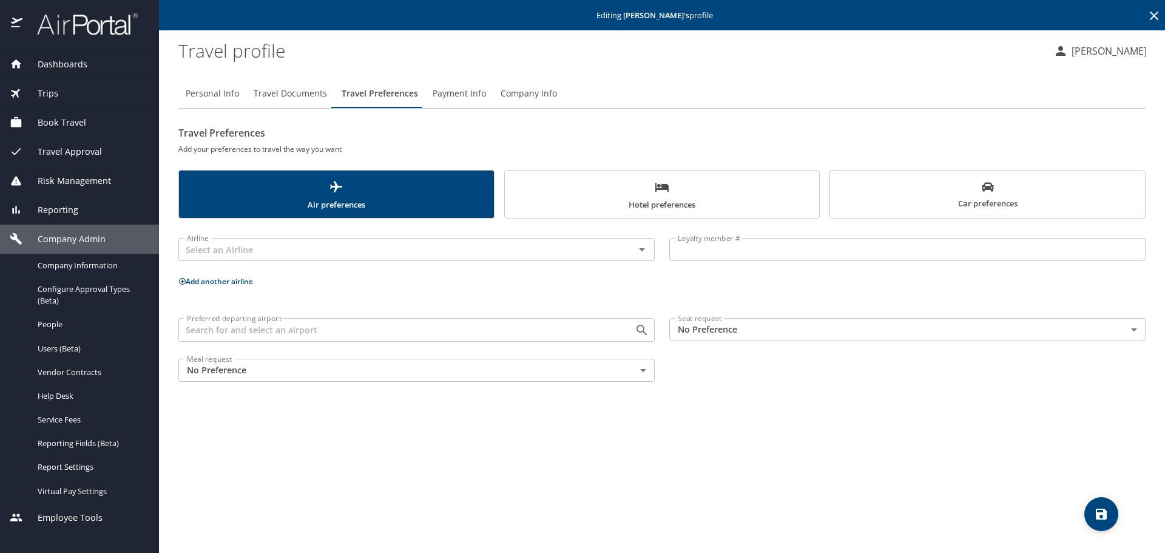
click at [546, 94] on span "Company Info" at bounding box center [529, 93] width 56 height 15
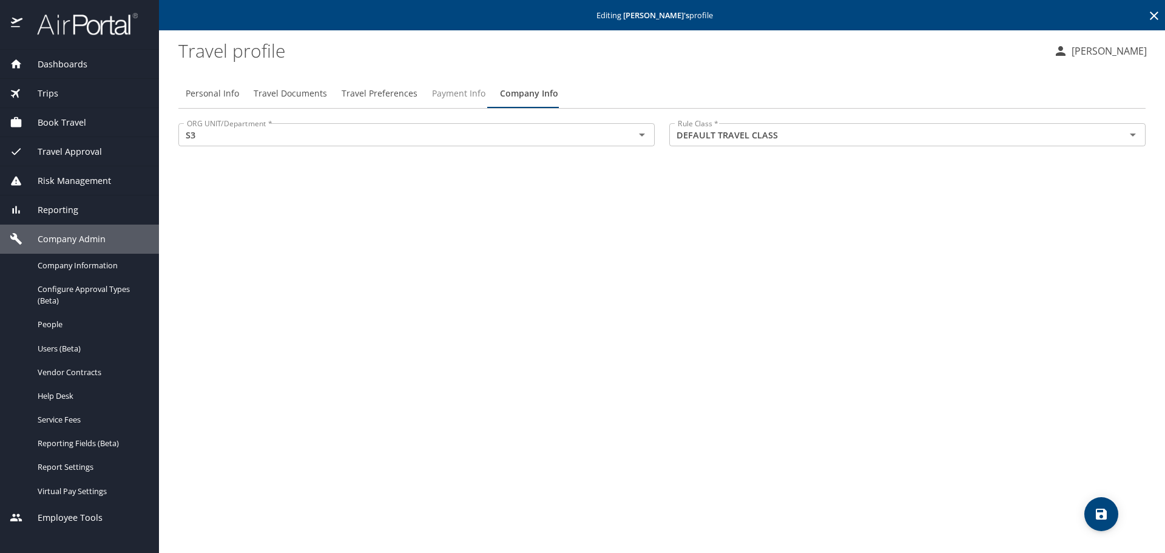
click at [447, 92] on span "Payment Info" at bounding box center [458, 93] width 53 height 15
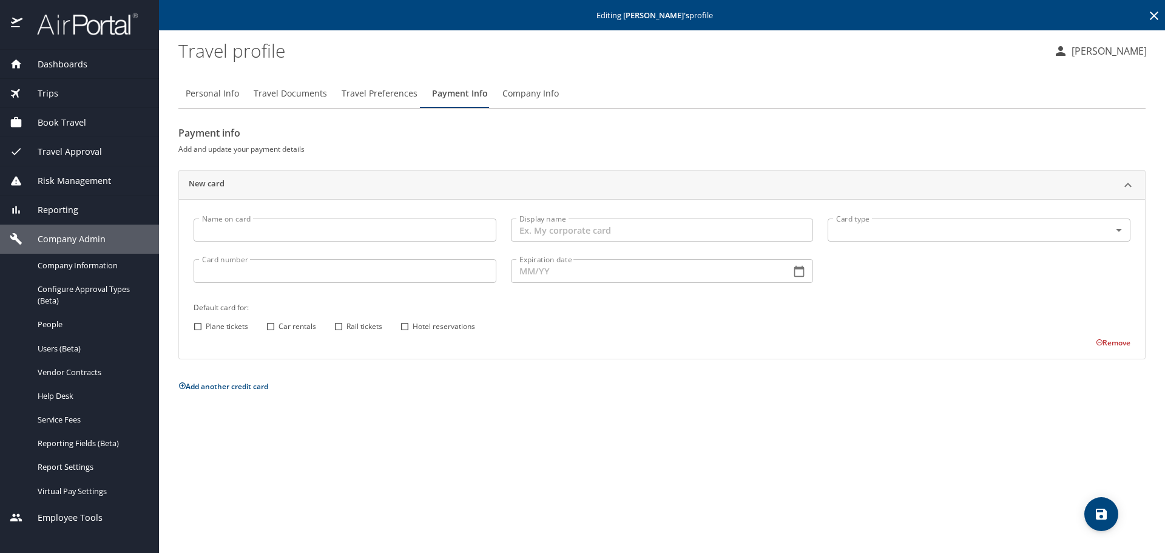
click at [388, 91] on span "Travel Preferences" at bounding box center [380, 93] width 76 height 15
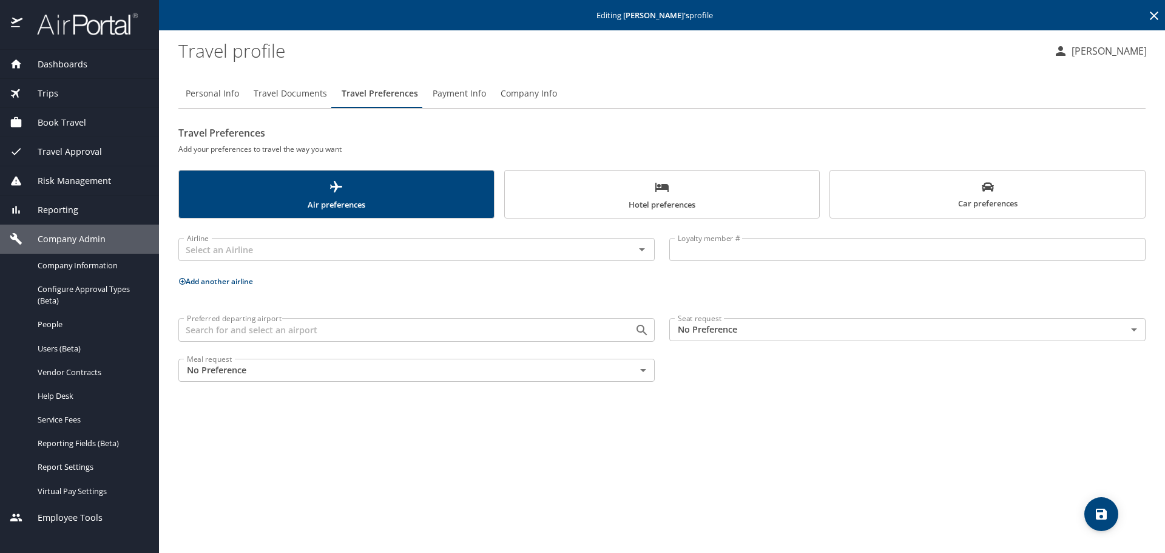
click at [286, 90] on span "Travel Documents" at bounding box center [290, 93] width 73 height 15
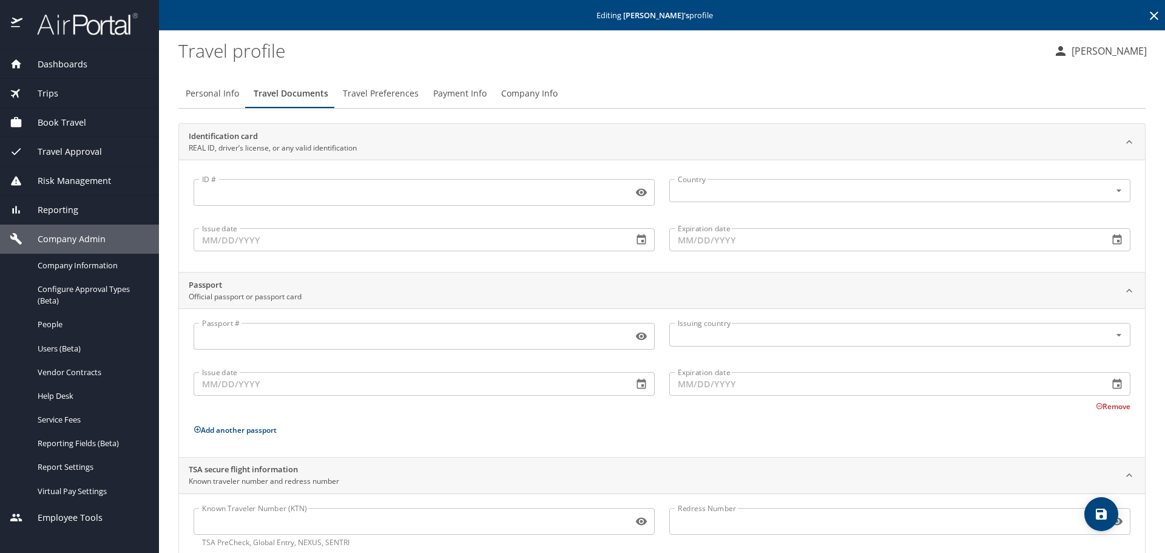
scroll to position [32, 0]
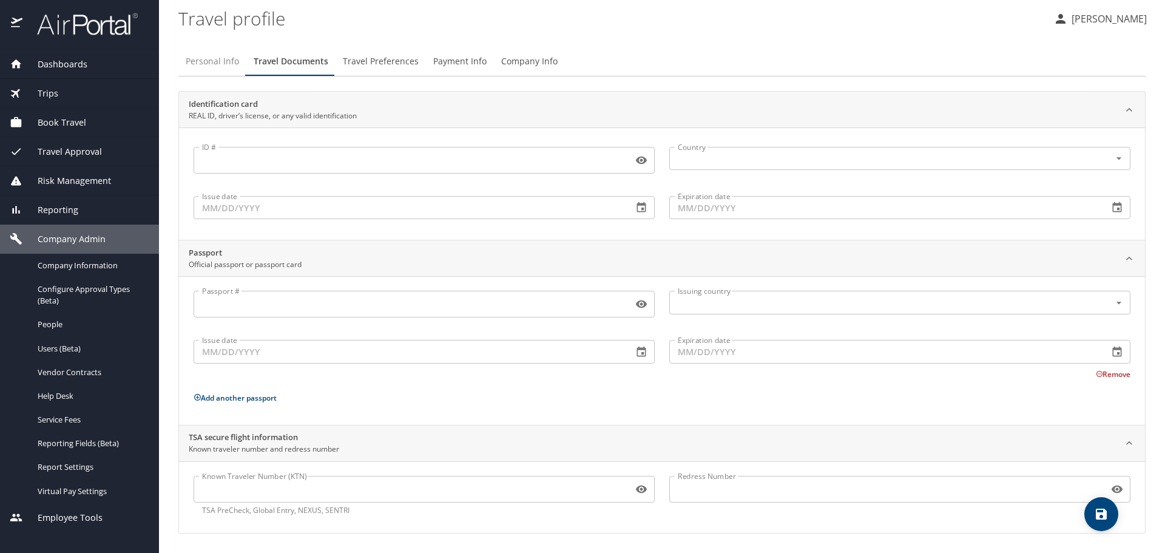
click at [205, 64] on span "Personal Info" at bounding box center [212, 61] width 53 height 15
select select "US"
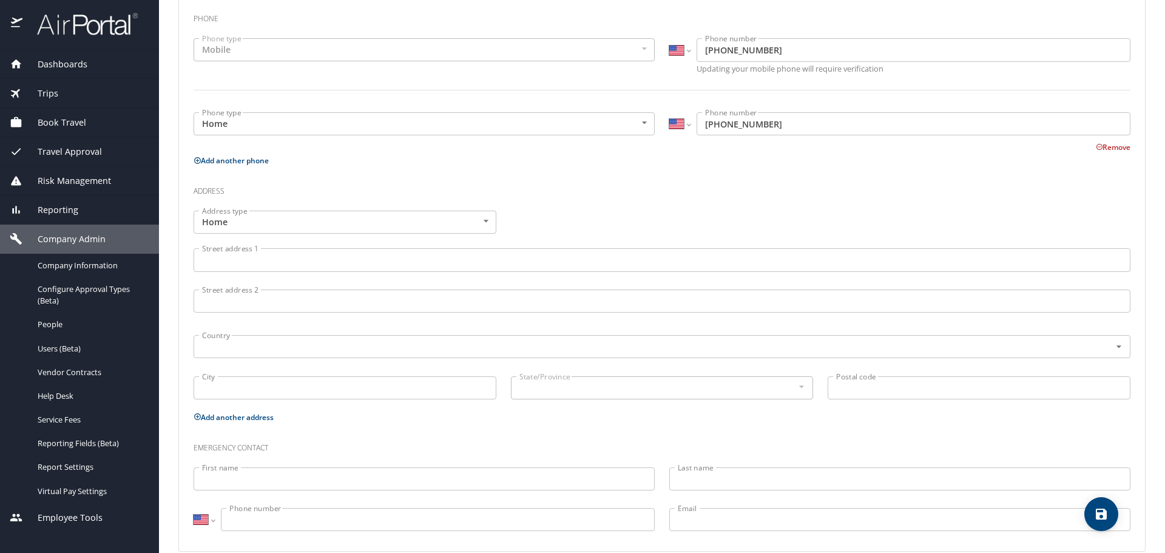
scroll to position [331, 0]
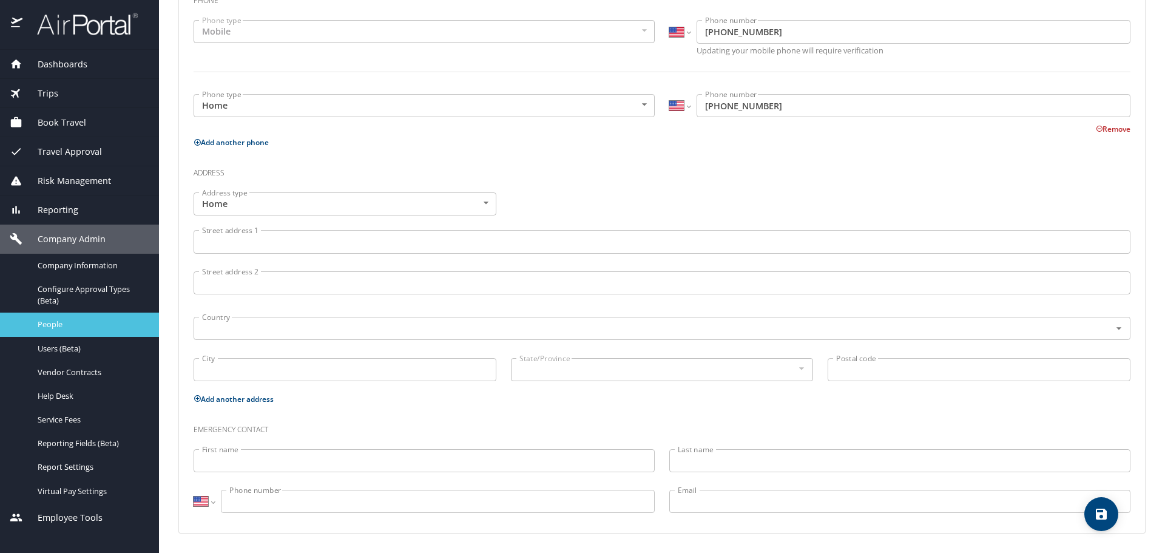
click at [87, 326] on span "People" at bounding box center [91, 325] width 107 height 12
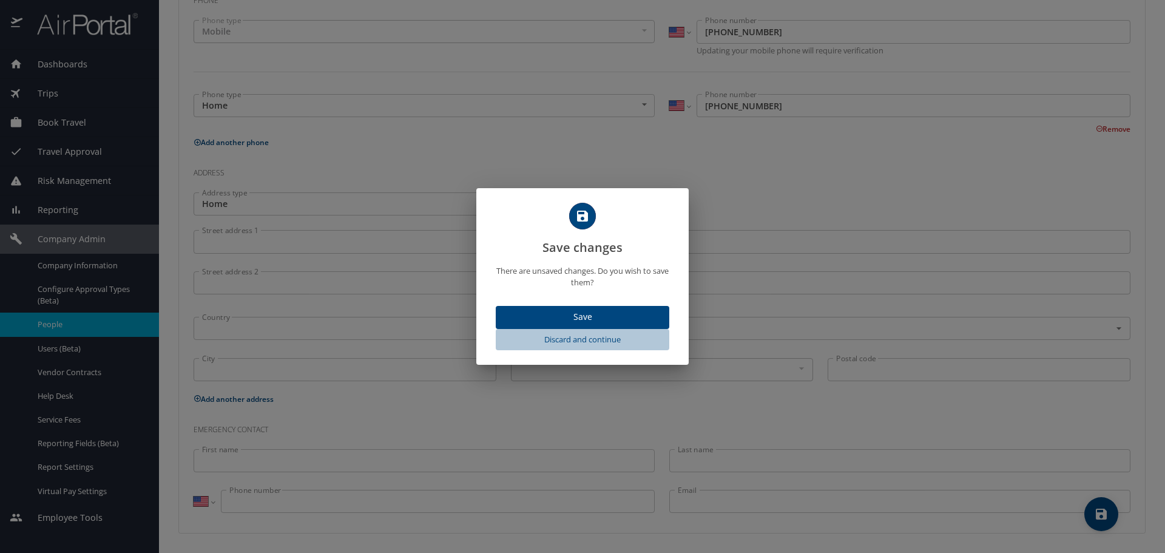
click at [562, 341] on span "Discard and continue" at bounding box center [583, 340] width 164 height 14
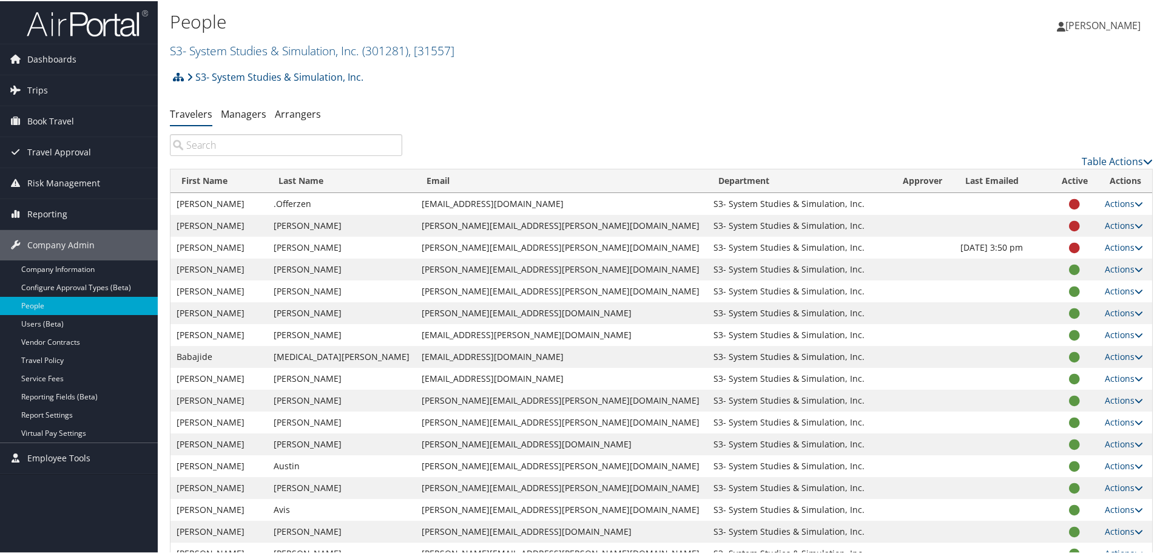
click at [225, 149] on input "search" at bounding box center [286, 144] width 232 height 22
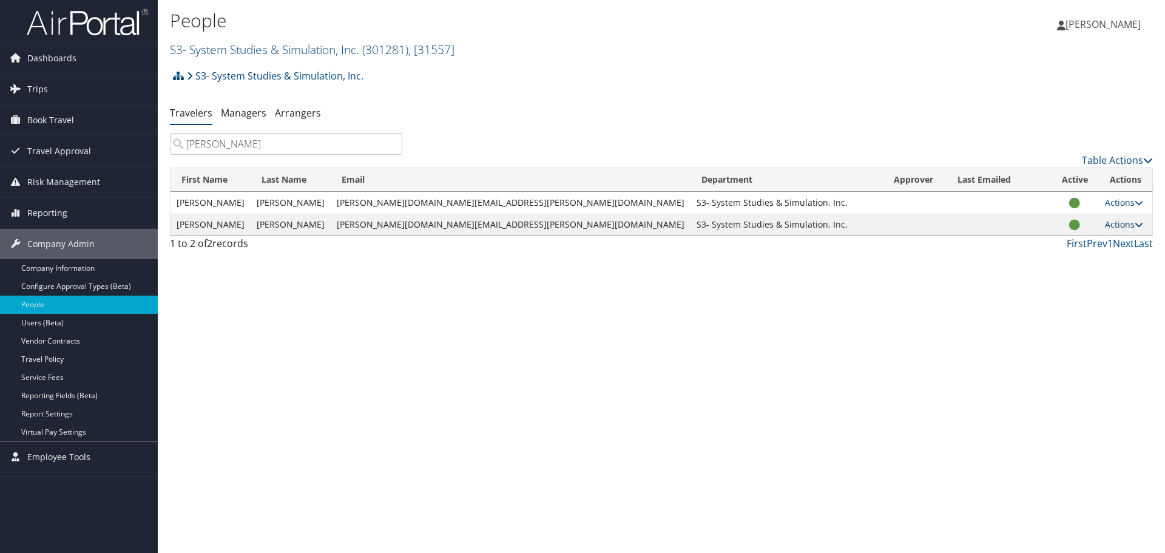
type input "hughes"
click at [1135, 225] on icon at bounding box center [1139, 224] width 8 height 8
click at [1079, 242] on link "User Settings" at bounding box center [1074, 242] width 112 height 21
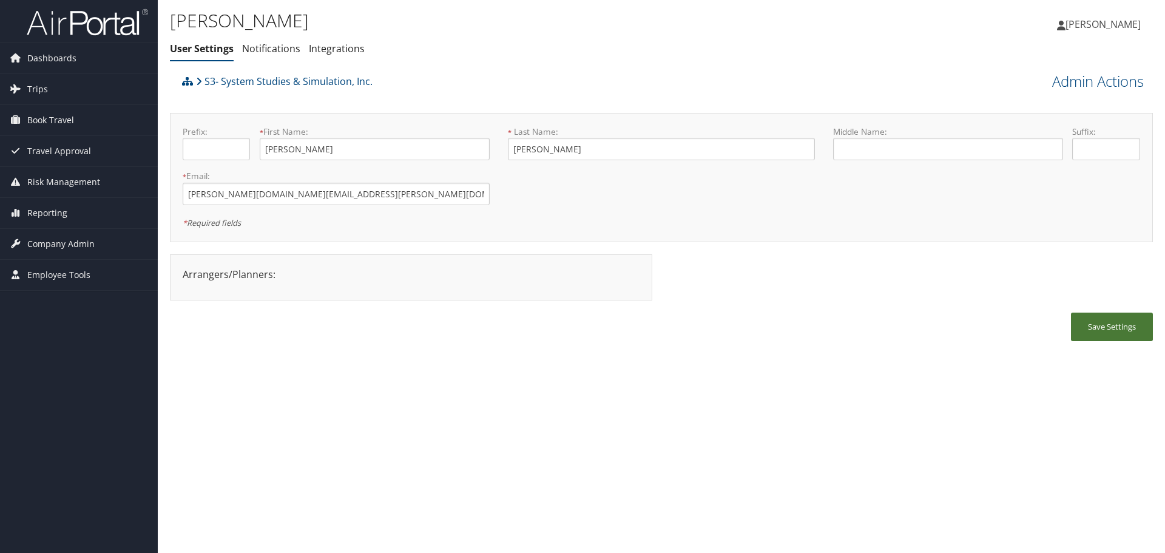
click at [1102, 323] on button "Save Settings" at bounding box center [1112, 327] width 82 height 29
click at [1111, 80] on link "Admin Actions" at bounding box center [1098, 81] width 92 height 21
click at [274, 44] on link "Notifications" at bounding box center [271, 48] width 58 height 13
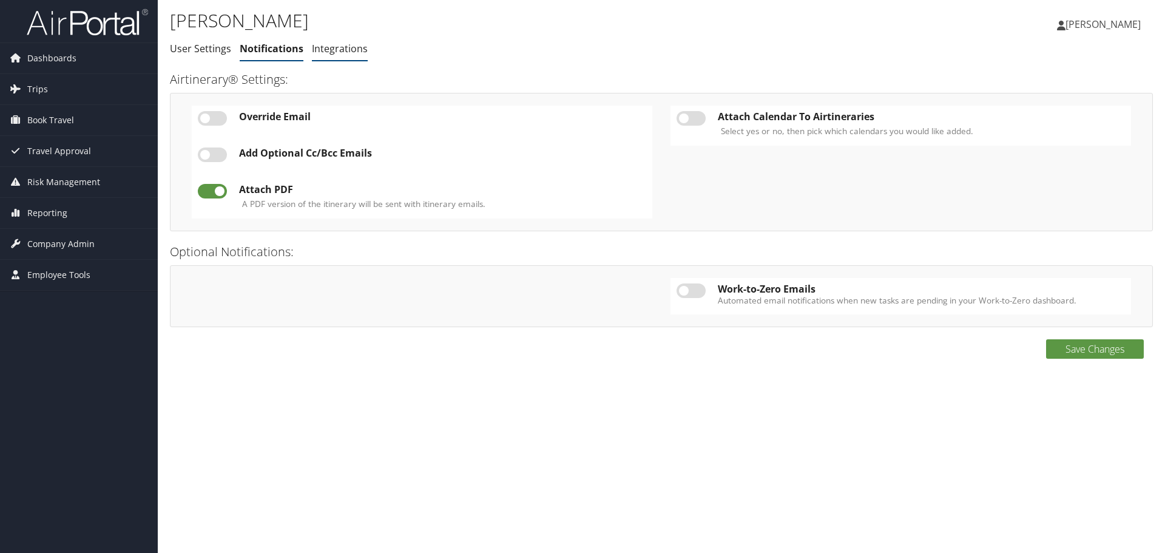
click at [331, 47] on link "Integrations" at bounding box center [340, 48] width 56 height 13
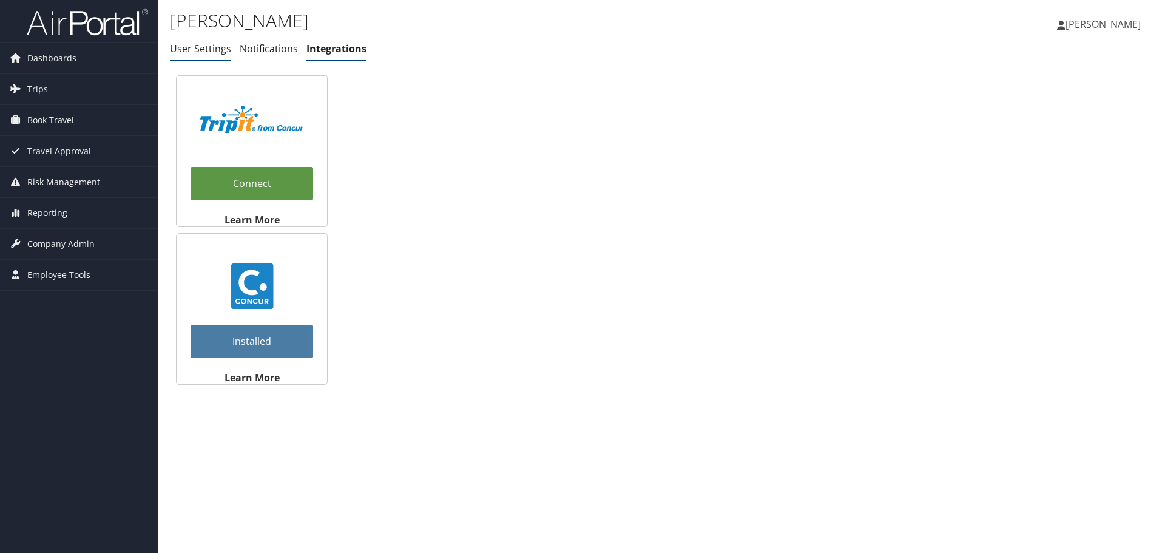
click at [216, 52] on link "User Settings" at bounding box center [200, 48] width 61 height 13
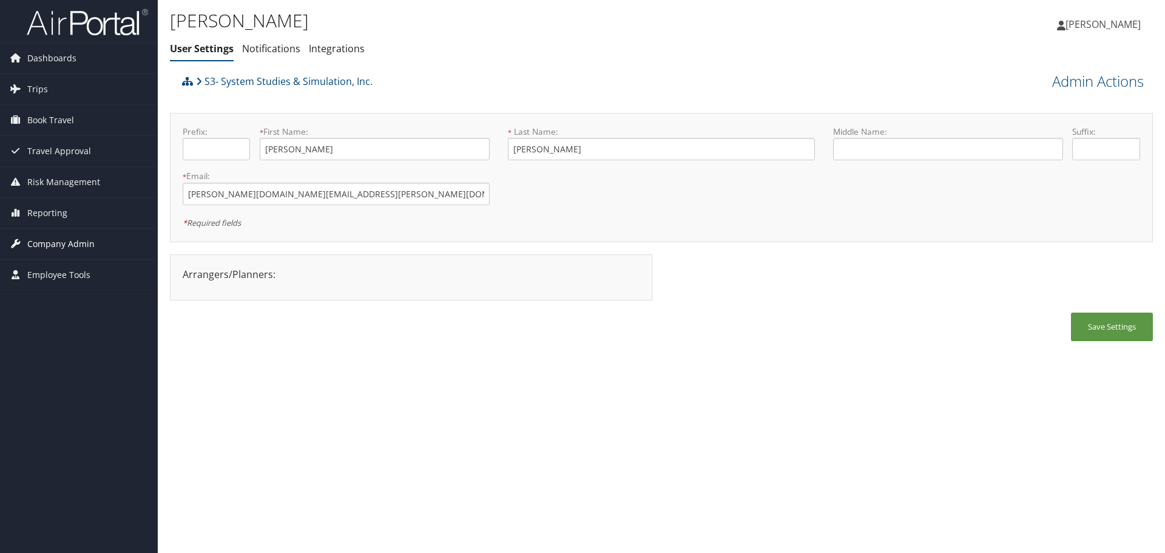
click at [65, 246] on span "Company Admin" at bounding box center [60, 244] width 67 height 30
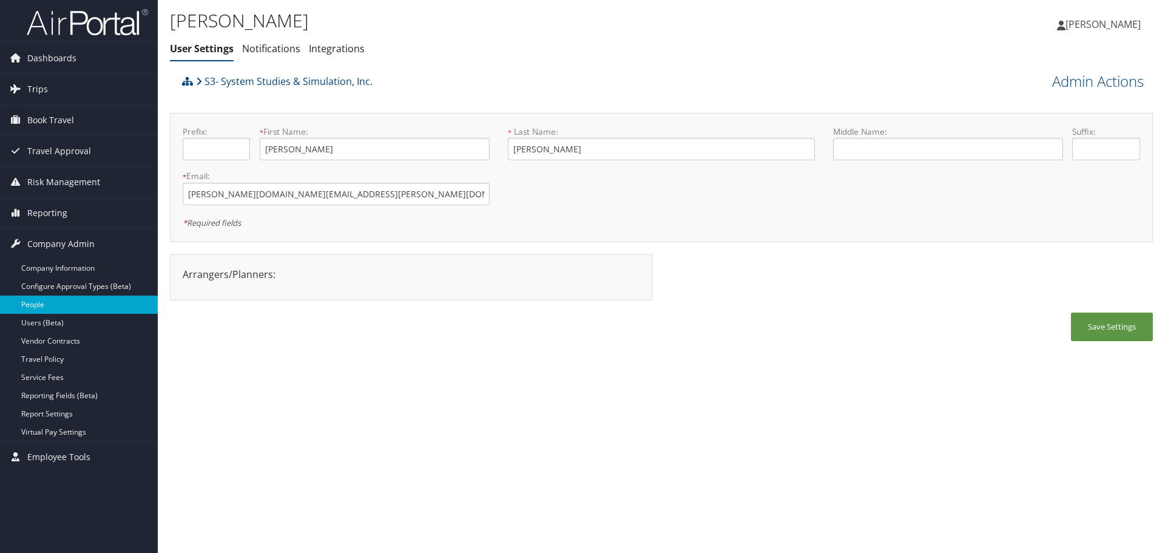
click at [58, 312] on link "People" at bounding box center [79, 305] width 158 height 18
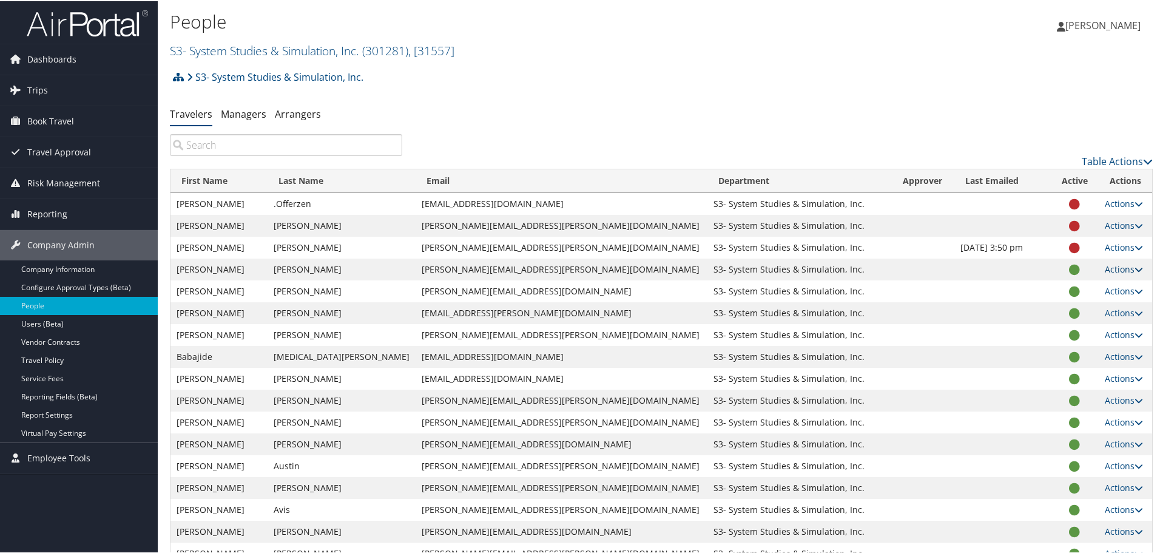
click at [1135, 266] on icon at bounding box center [1139, 268] width 8 height 8
click at [1063, 286] on link "User Settings" at bounding box center [1070, 286] width 112 height 21
click at [251, 112] on link "Managers" at bounding box center [244, 112] width 46 height 13
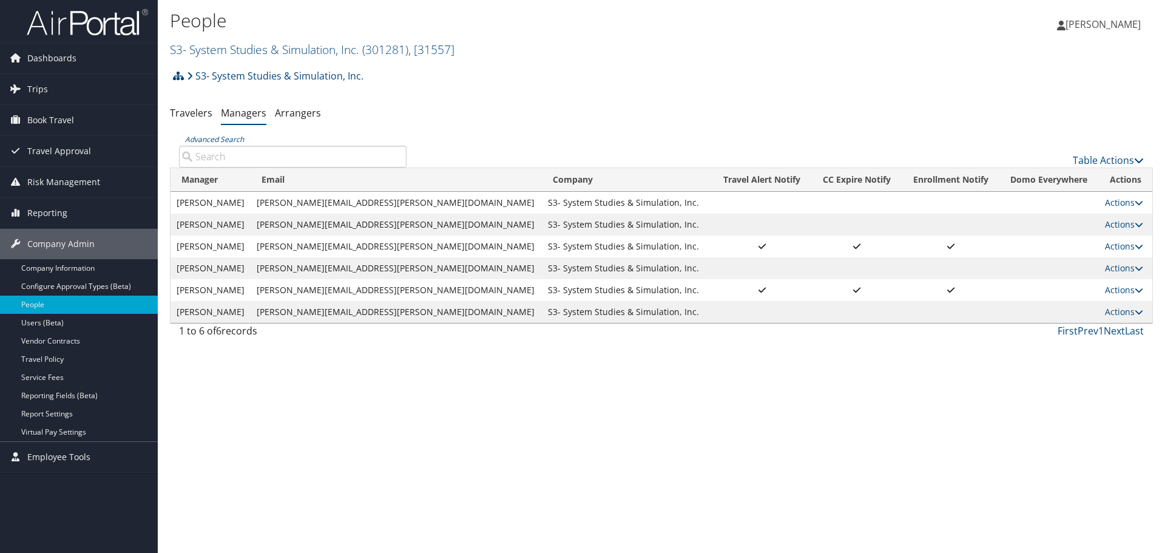
click at [214, 306] on td "[PERSON_NAME]" at bounding box center [211, 312] width 80 height 22
click at [1142, 158] on icon at bounding box center [1139, 160] width 10 height 10
click at [305, 115] on div at bounding box center [582, 276] width 1165 height 553
click at [305, 111] on link "Arrangers" at bounding box center [298, 112] width 46 height 13
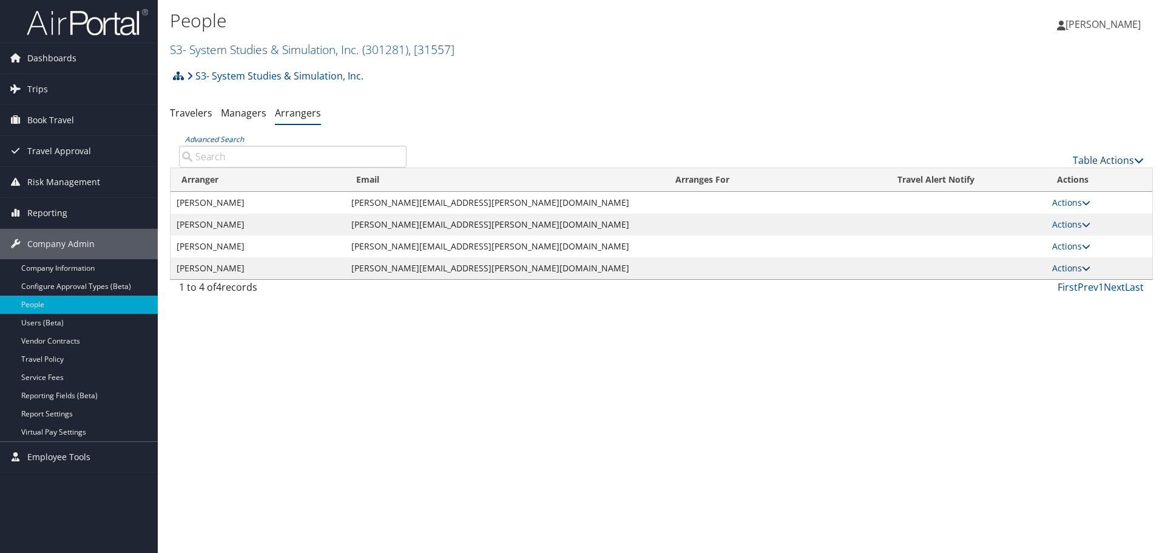
click at [1085, 269] on icon at bounding box center [1086, 268] width 8 height 8
click at [1088, 309] on link "View Group" at bounding box center [1084, 306] width 67 height 21
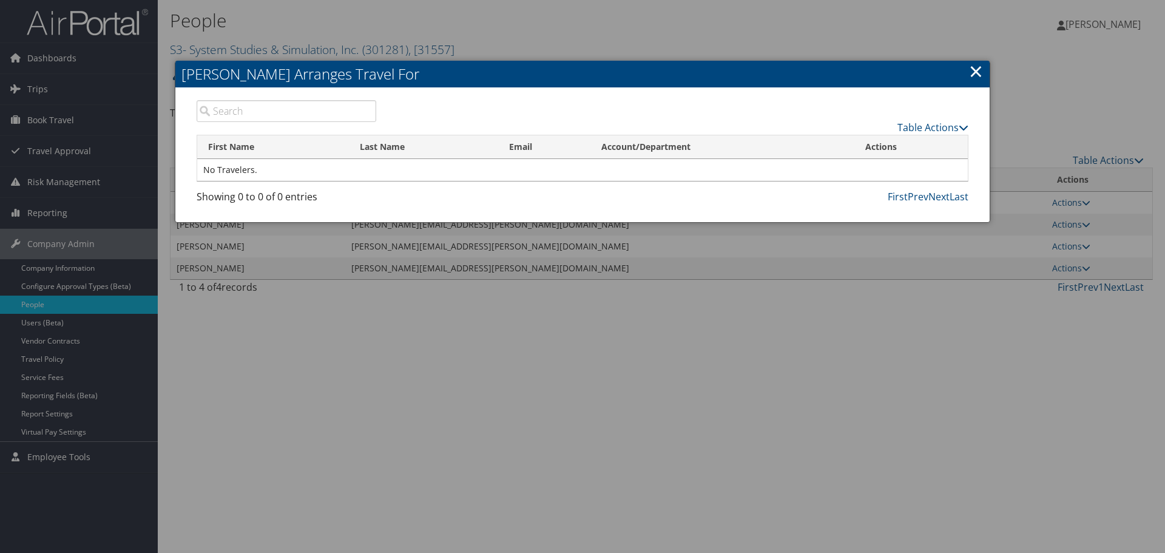
click at [978, 73] on link "×" at bounding box center [976, 71] width 14 height 24
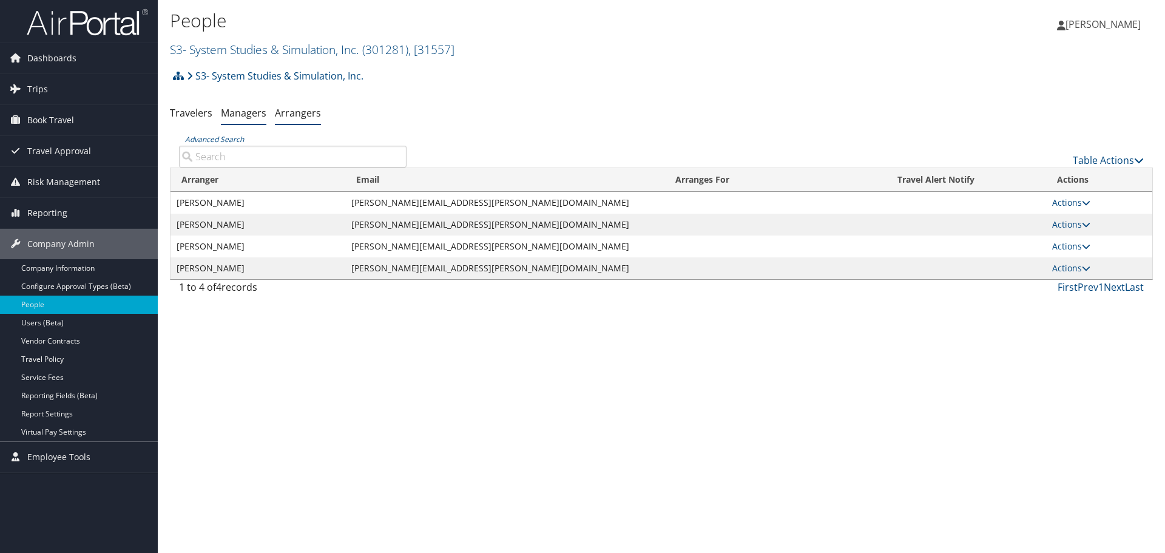
click at [243, 112] on link "Managers" at bounding box center [244, 112] width 46 height 13
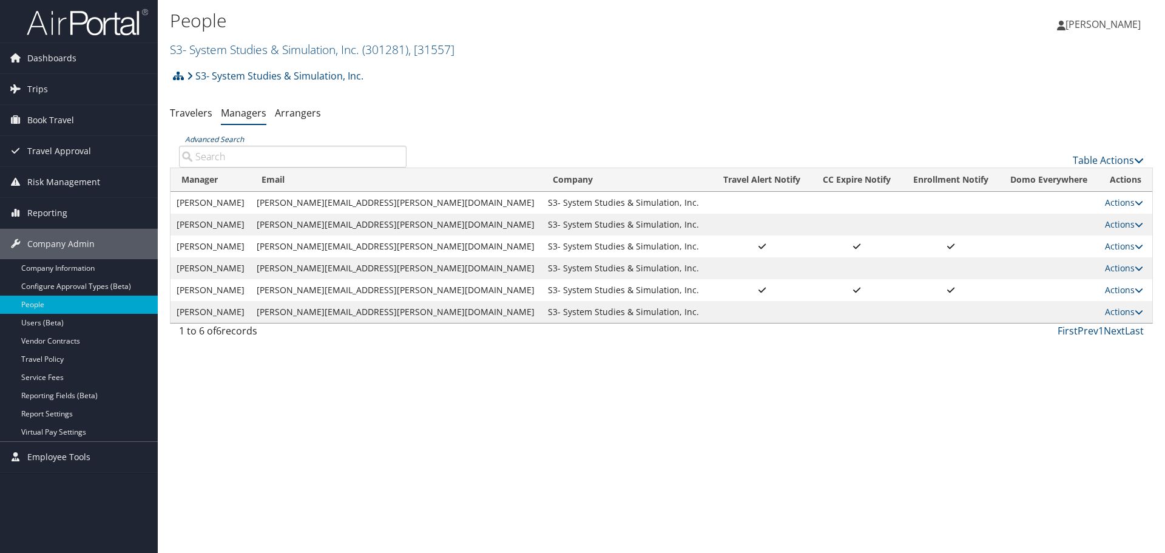
click at [229, 140] on link "Advanced Search" at bounding box center [214, 139] width 59 height 10
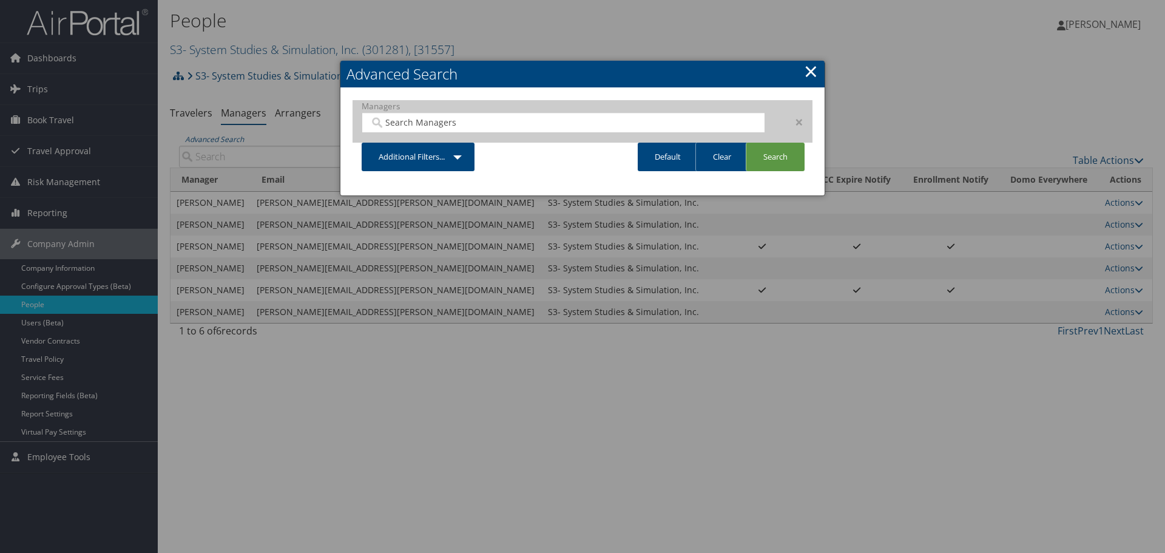
click at [430, 125] on input "search" at bounding box center [563, 123] width 387 height 12
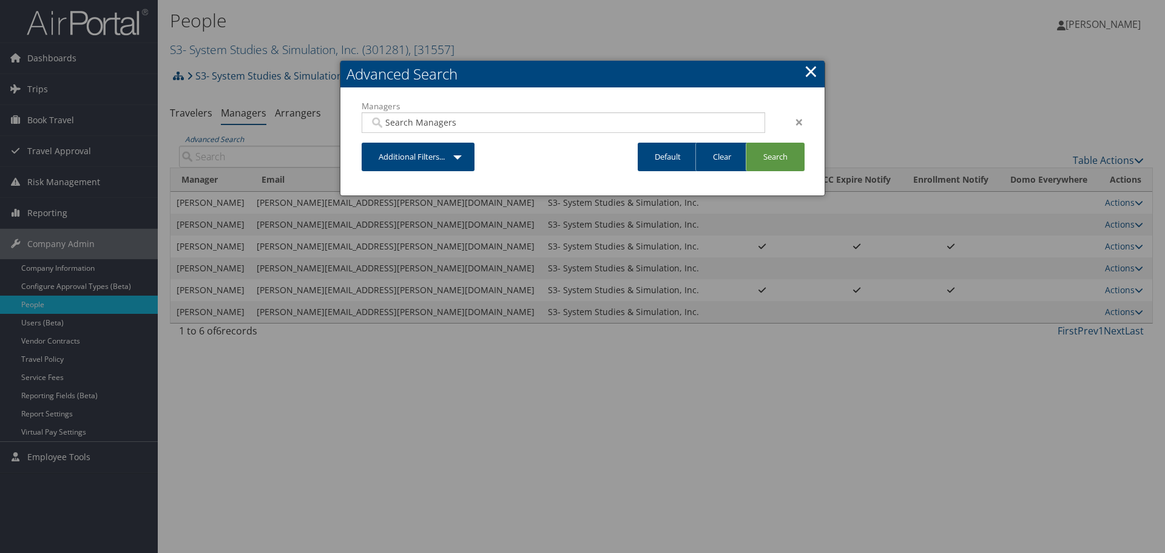
click at [809, 70] on link "×" at bounding box center [811, 71] width 14 height 24
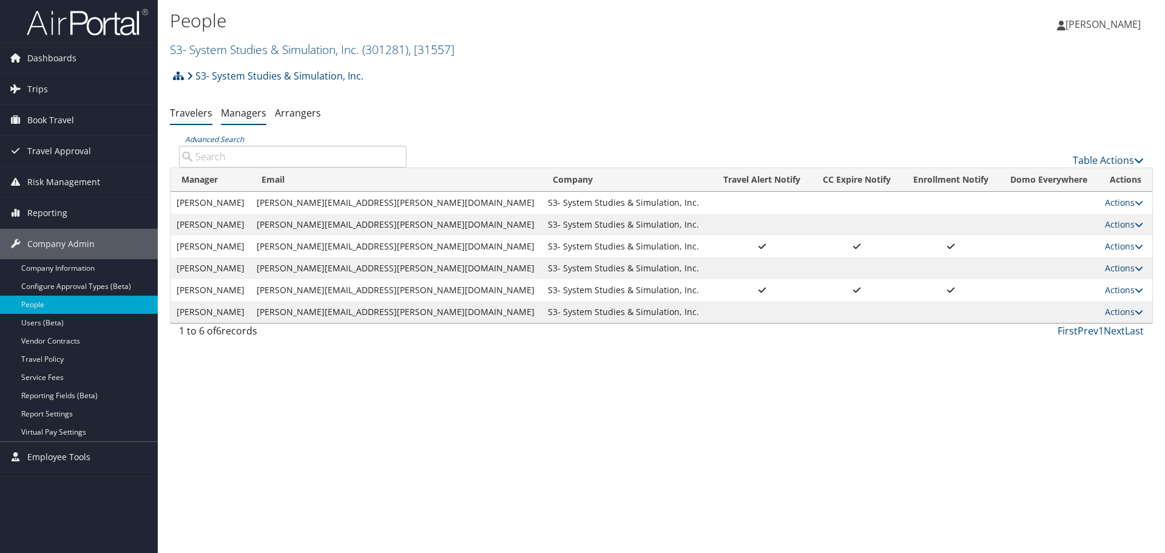
click at [192, 112] on link "Travelers" at bounding box center [191, 112] width 42 height 13
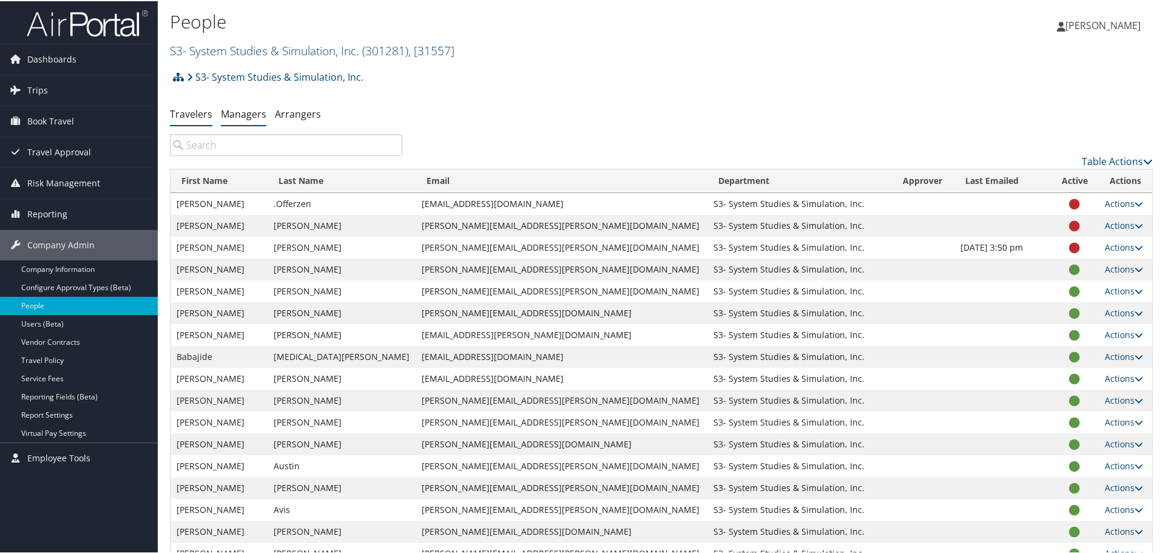
click at [227, 114] on link "Managers" at bounding box center [244, 112] width 46 height 13
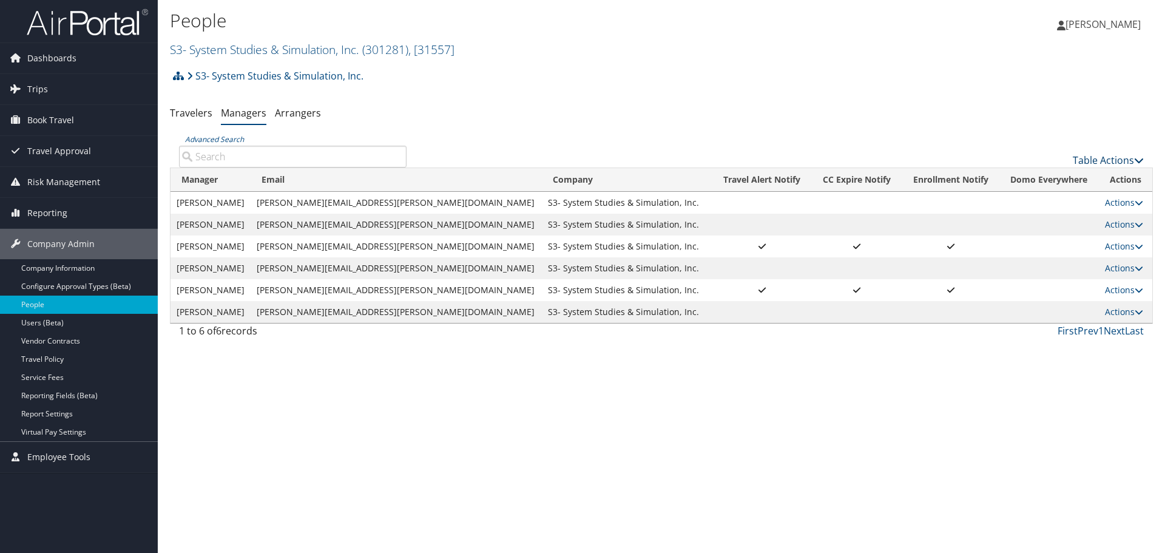
click at [1137, 159] on icon at bounding box center [1139, 160] width 10 height 10
click at [1079, 177] on link "Add New Travel Manager" at bounding box center [1068, 179] width 160 height 21
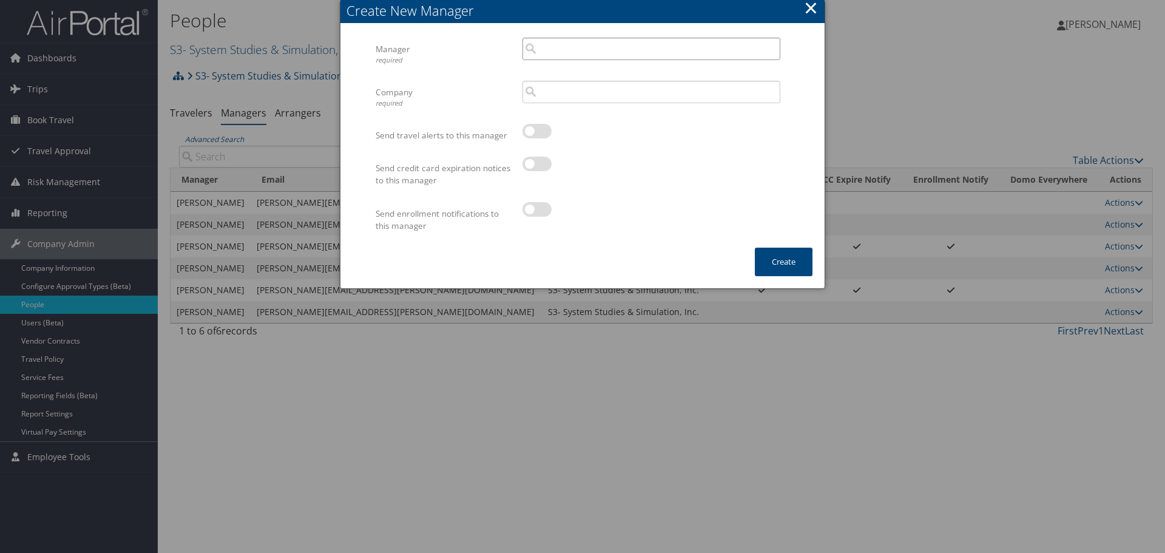
click at [557, 54] on input "search" at bounding box center [652, 49] width 258 height 22
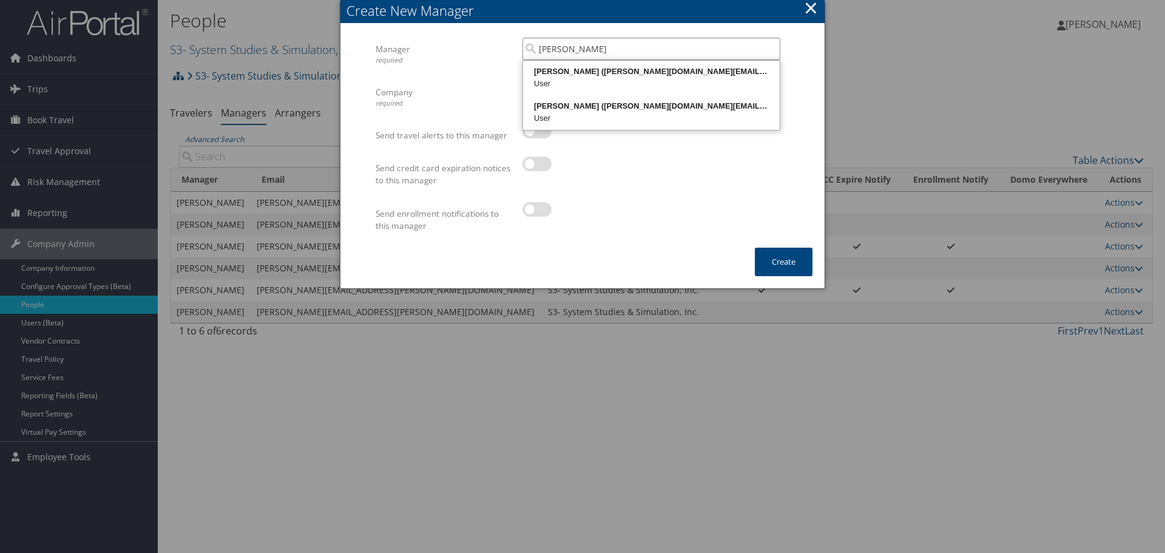
type input "hughes"
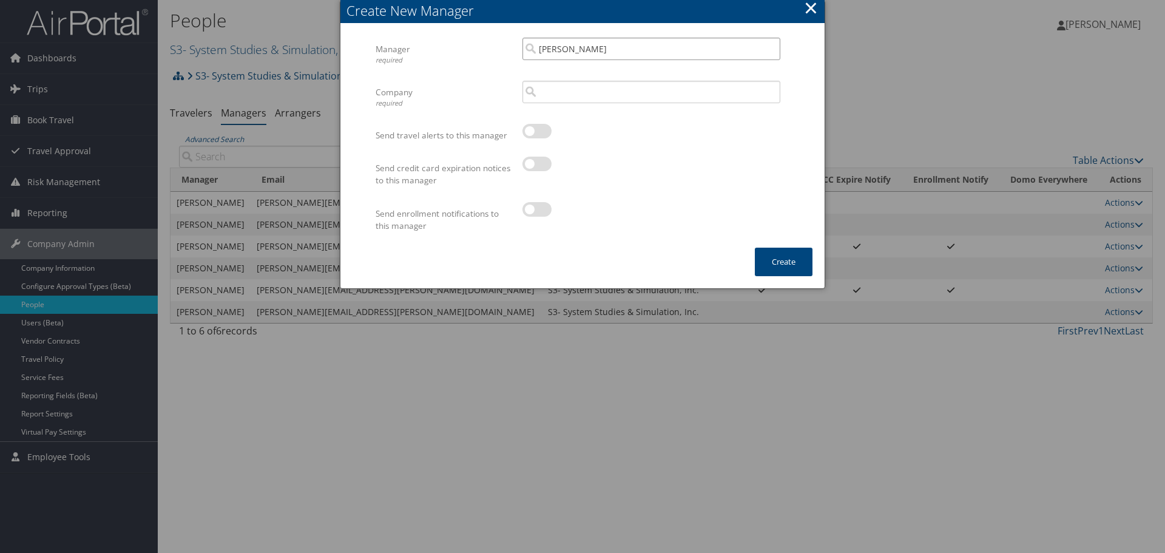
click at [584, 52] on input "hughes" at bounding box center [652, 49] width 258 height 22
click at [551, 47] on input "search" at bounding box center [652, 49] width 258 height 22
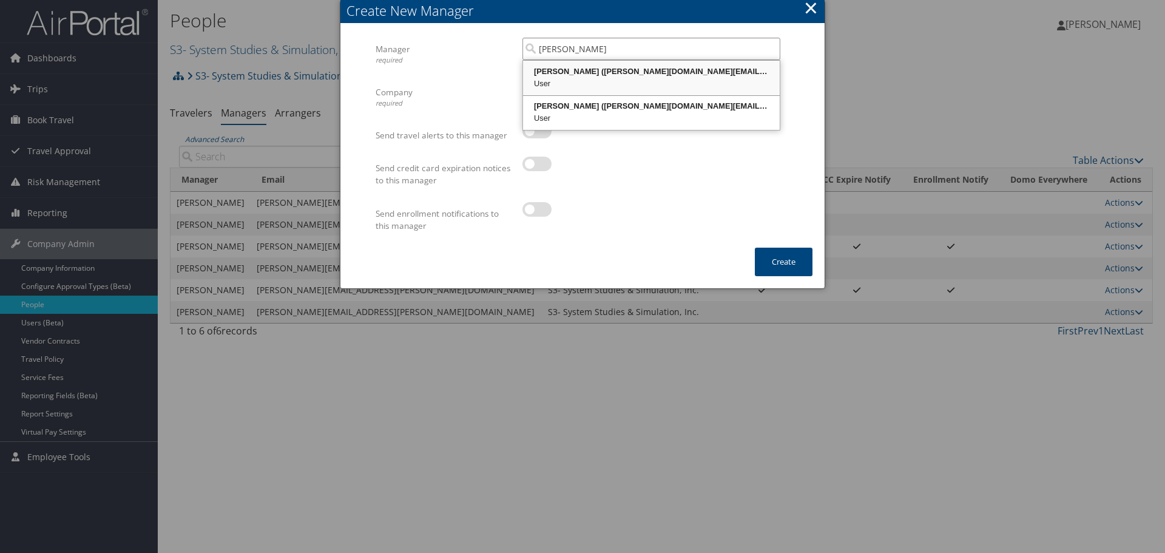
click at [642, 69] on div "Mary Hughes (mary.hughes@s3inc.com)" at bounding box center [651, 72] width 253 height 12
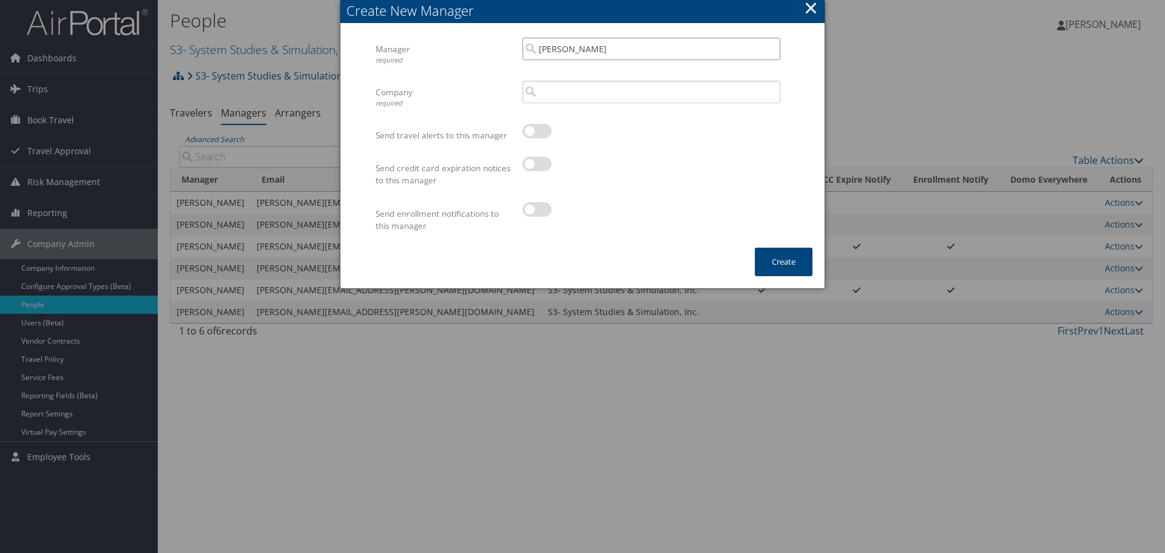
type input "[PERSON_NAME]"
click at [626, 96] on input "search" at bounding box center [652, 92] width 258 height 22
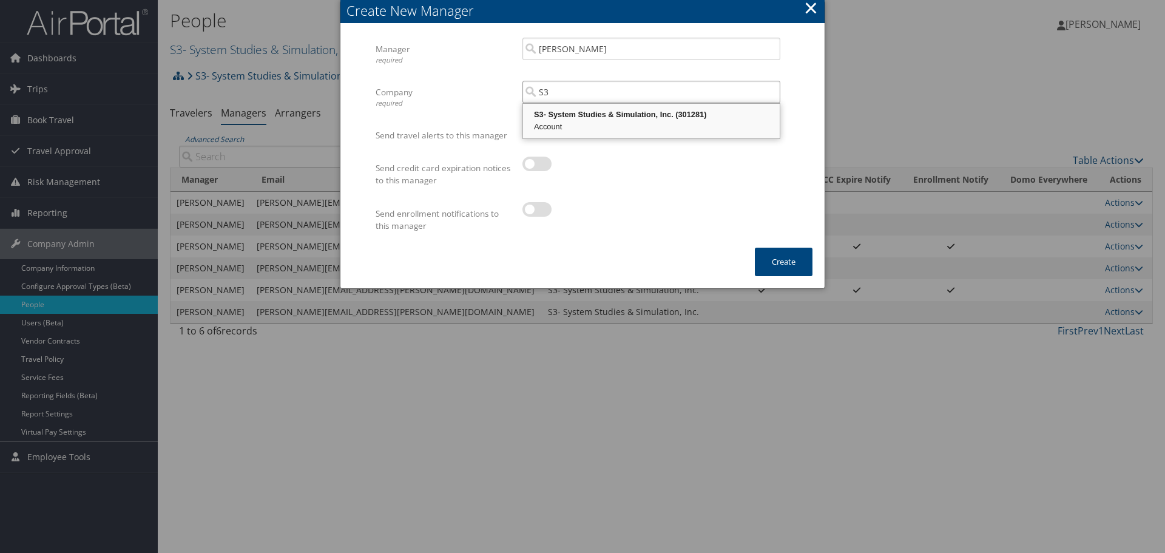
click at [575, 124] on div "Account" at bounding box center [651, 127] width 253 height 12
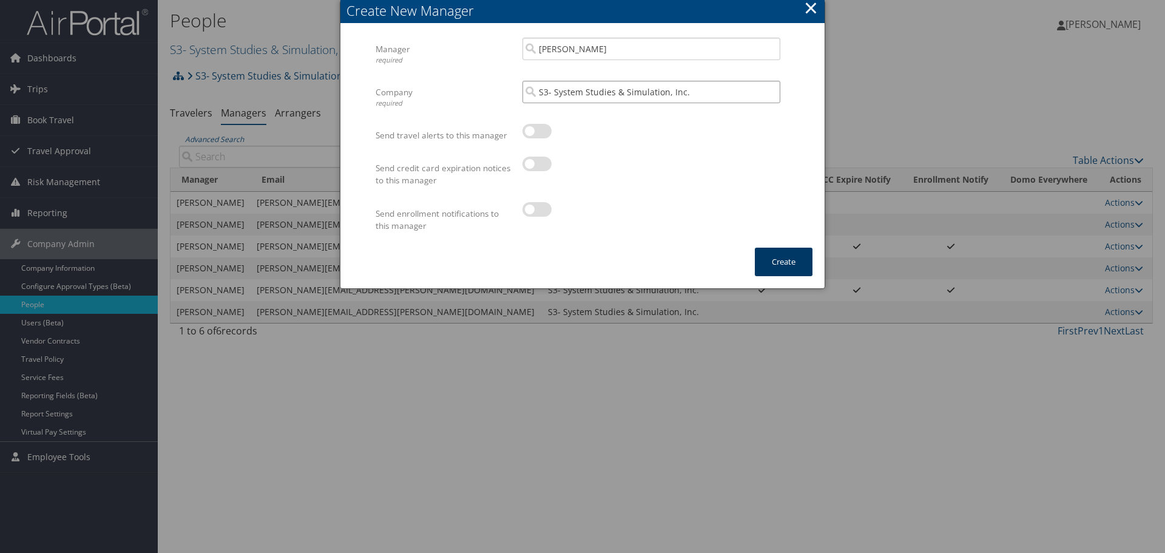
type input "S3- System Studies & Simulation, Inc."
click at [787, 257] on button "Create" at bounding box center [784, 262] width 58 height 29
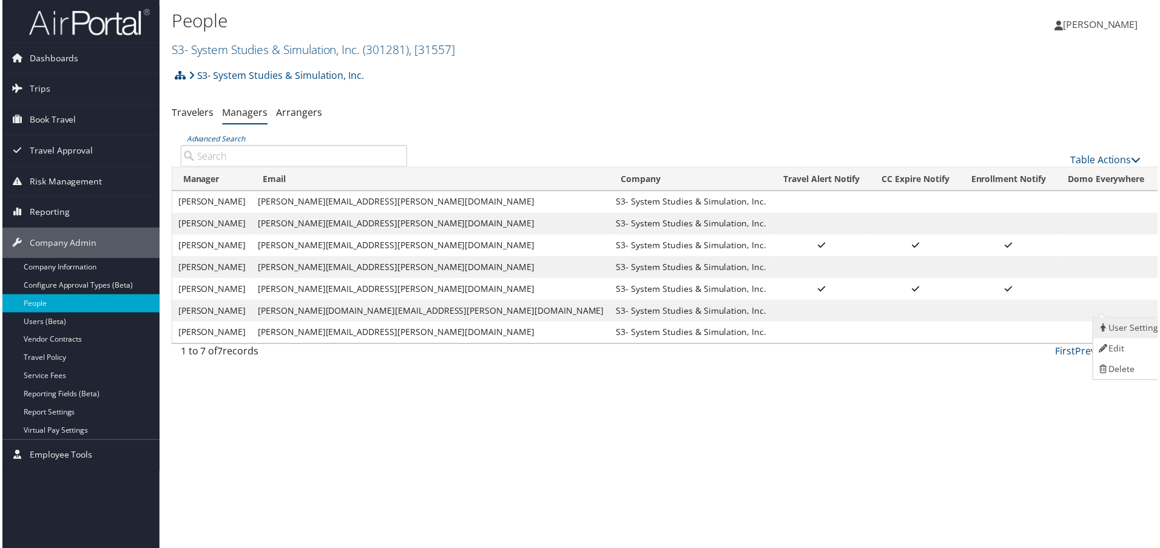
click at [1125, 332] on link "User Settings" at bounding box center [1133, 329] width 75 height 21
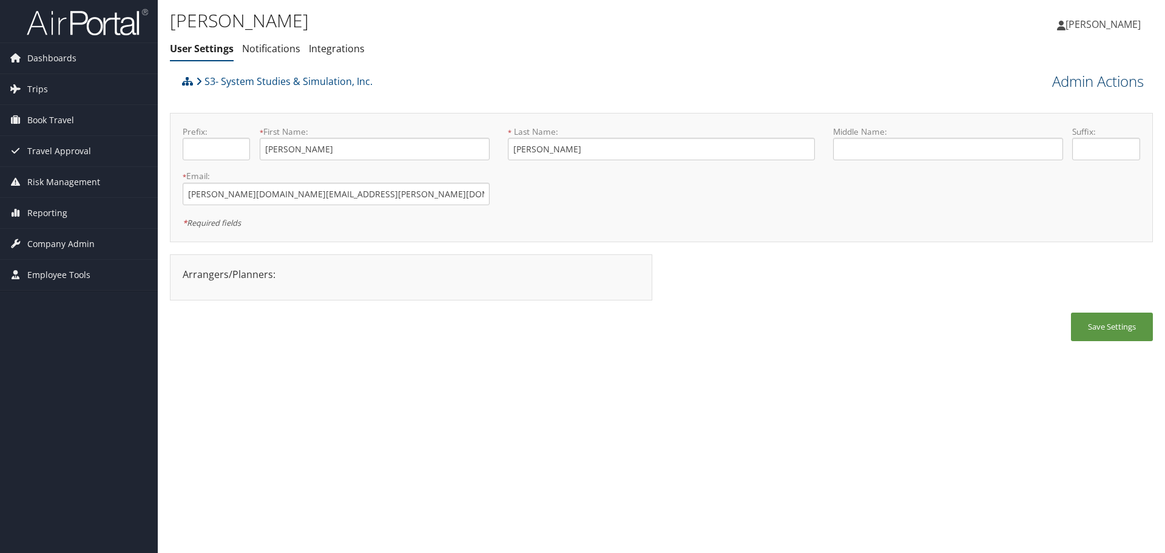
click at [1098, 81] on link "Admin Actions" at bounding box center [1098, 81] width 92 height 21
click at [1040, 177] on link "Manage Travelers" at bounding box center [1064, 176] width 160 height 21
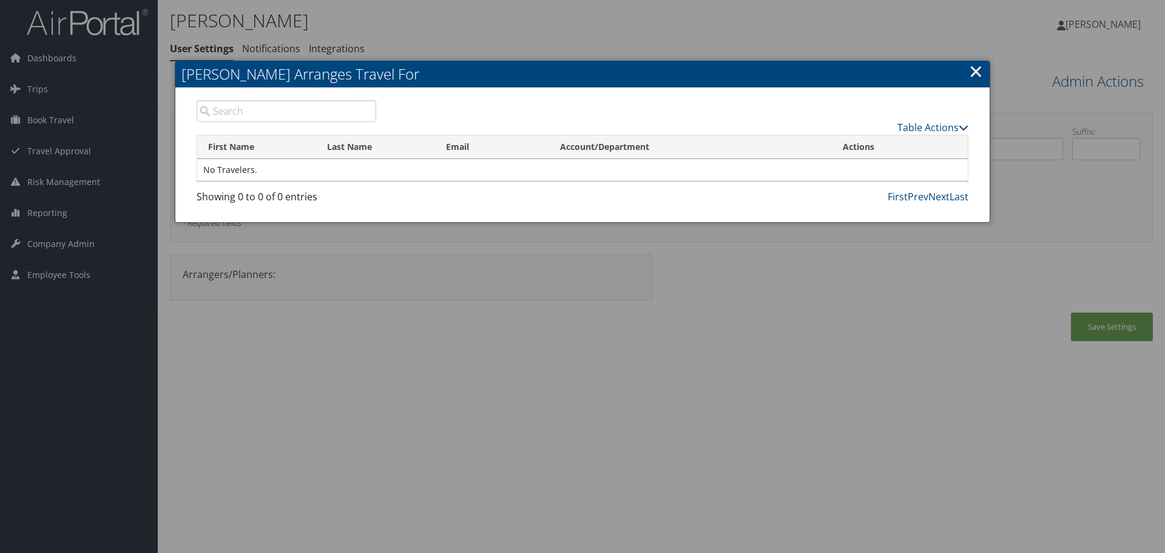
click at [984, 76] on h2 "Mary Hughes Arranges Travel For" at bounding box center [582, 74] width 815 height 27
click at [972, 75] on link "×" at bounding box center [976, 71] width 14 height 24
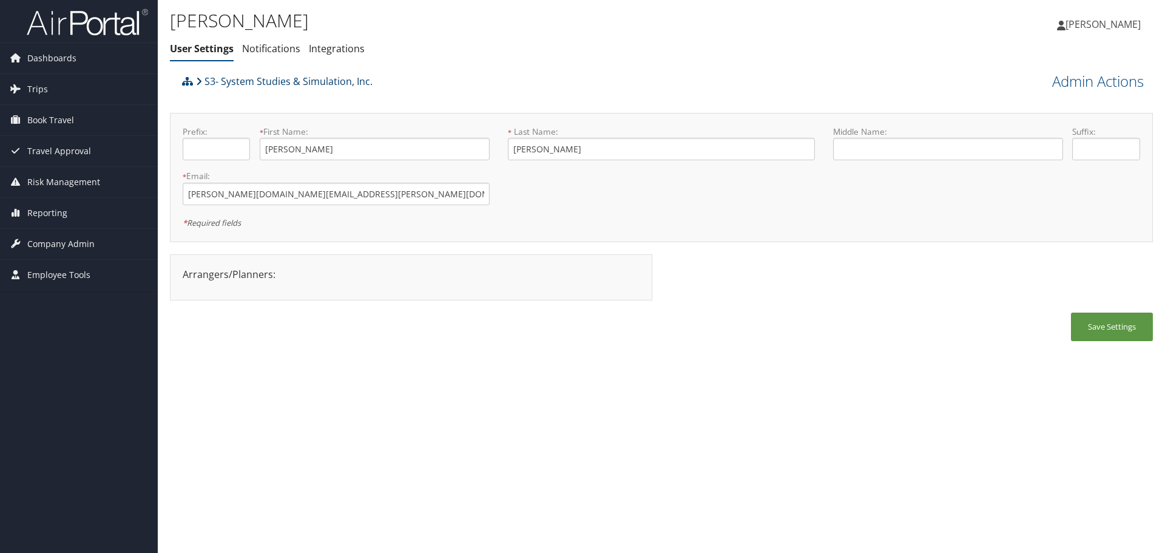
click at [347, 81] on link "S3- System Studies & Simulation, Inc." at bounding box center [284, 81] width 177 height 24
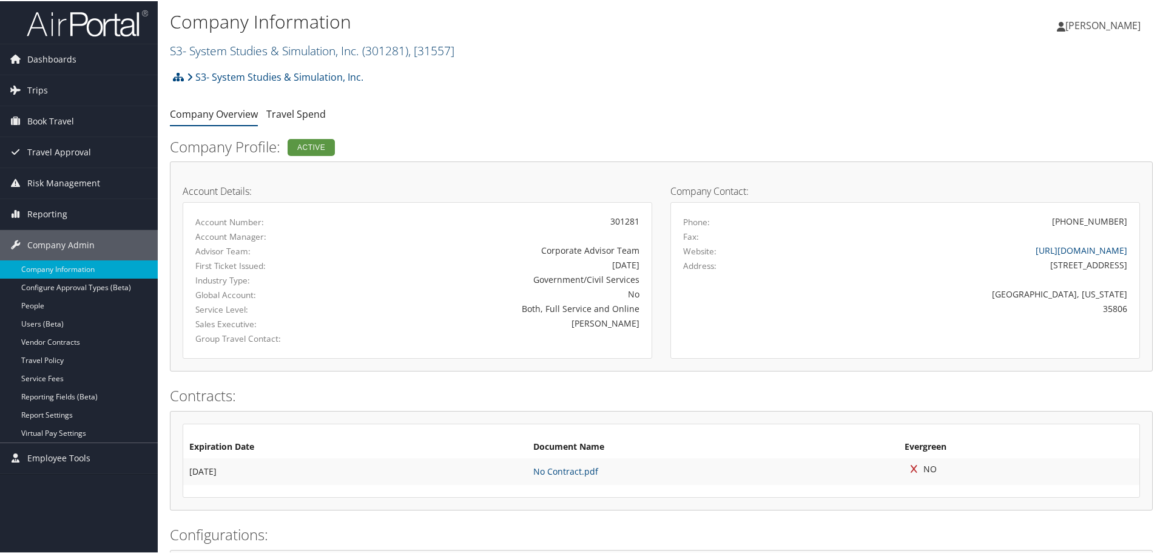
click at [393, 52] on span "( 301281 )" at bounding box center [385, 49] width 46 height 16
click at [438, 78] on div "S3- System Studies & Simulation, Inc. Account Structure S3- System Studies & Si…" at bounding box center [661, 80] width 983 height 33
click at [53, 305] on link "People" at bounding box center [79, 305] width 158 height 18
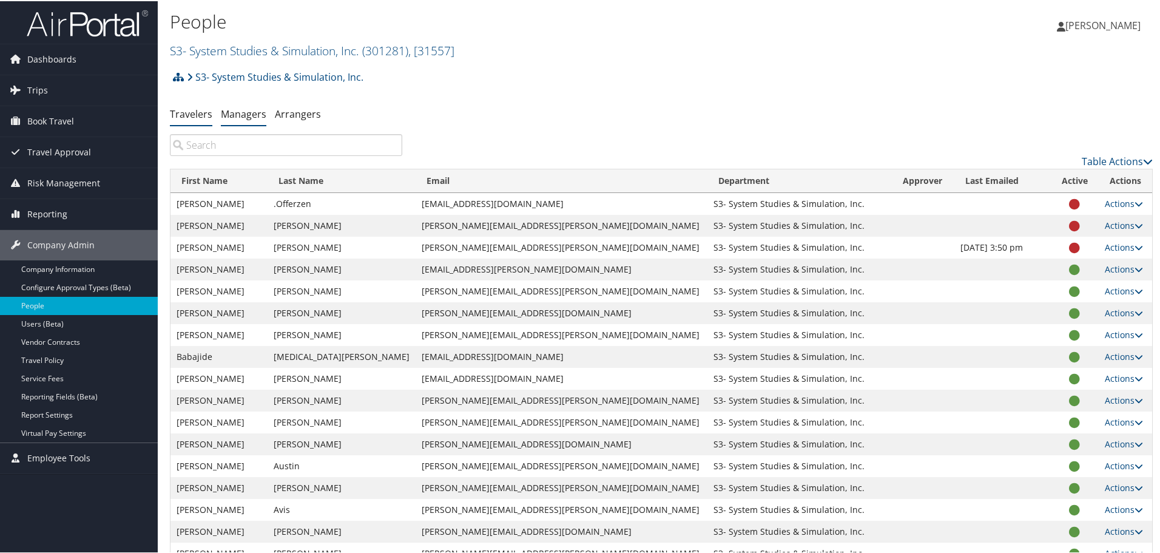
click at [256, 115] on link "Managers" at bounding box center [244, 112] width 46 height 13
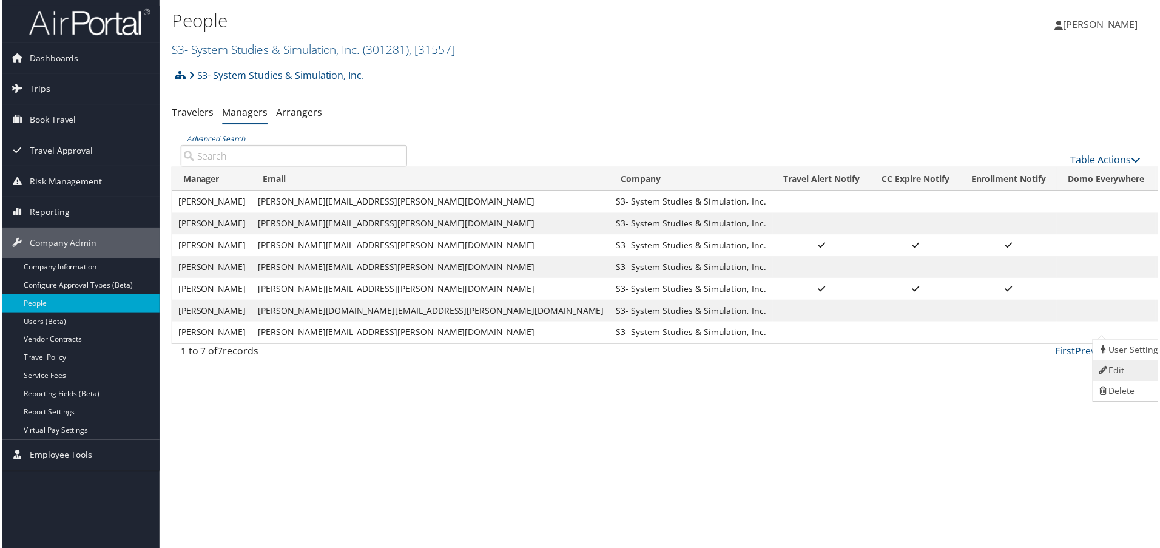
click at [1119, 370] on link "Edit" at bounding box center [1133, 372] width 75 height 21
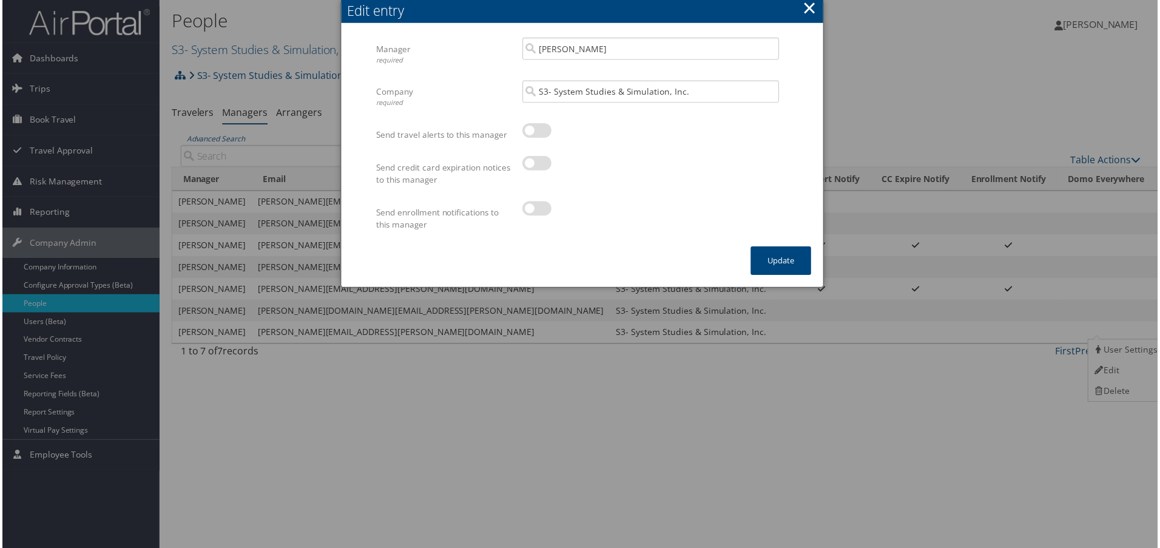
click at [806, 3] on button "×" at bounding box center [811, 8] width 14 height 24
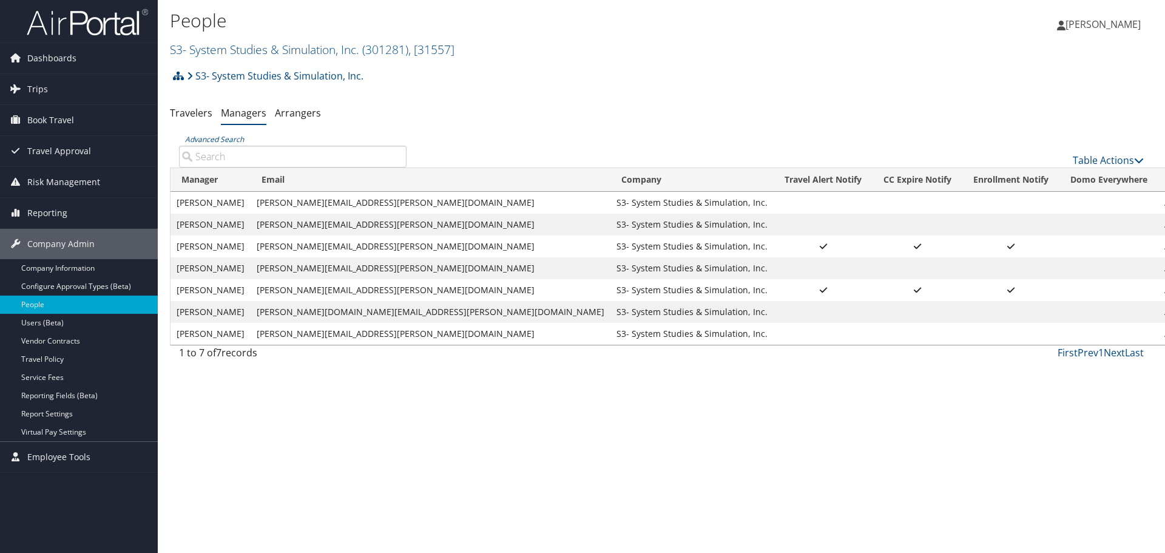
click at [1165, 200] on link "Actions" at bounding box center [1184, 203] width 38 height 12
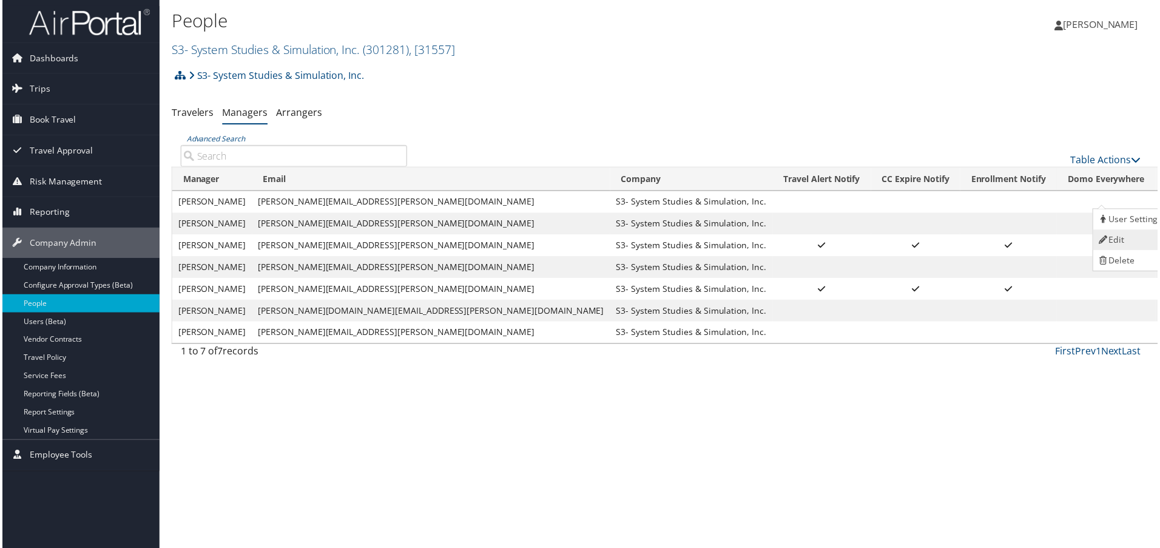
click at [1117, 241] on link "Edit" at bounding box center [1133, 241] width 75 height 21
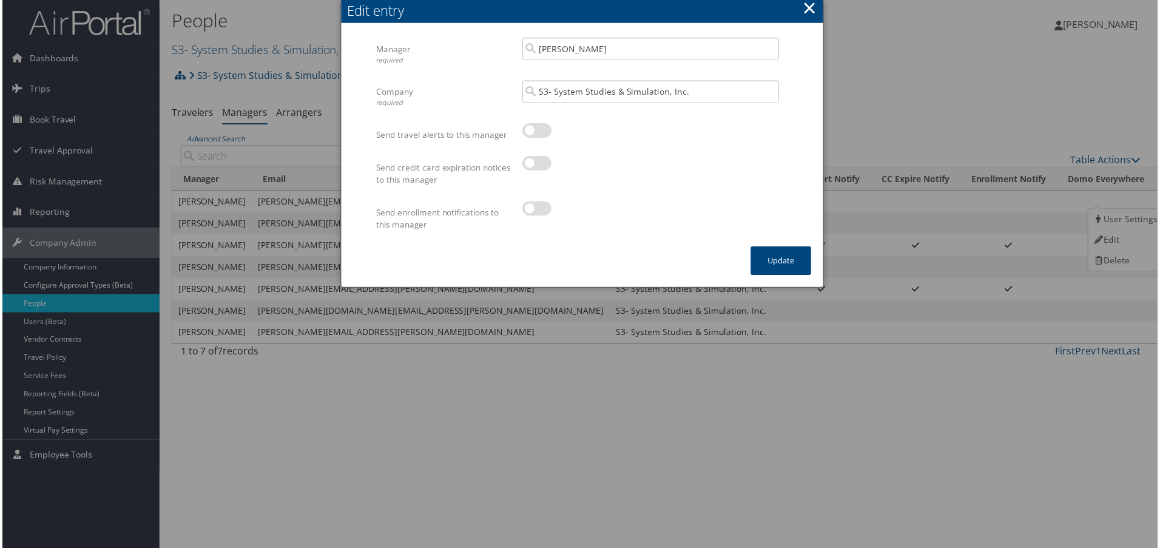
click at [811, 8] on button "×" at bounding box center [811, 8] width 14 height 24
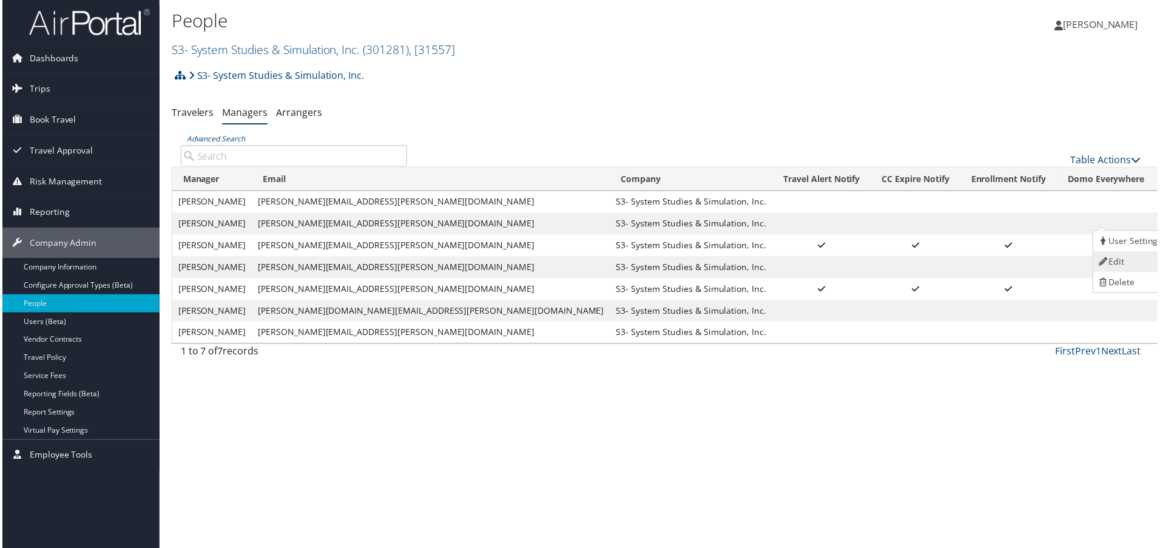
click at [1119, 263] on link "Edit" at bounding box center [1133, 262] width 75 height 21
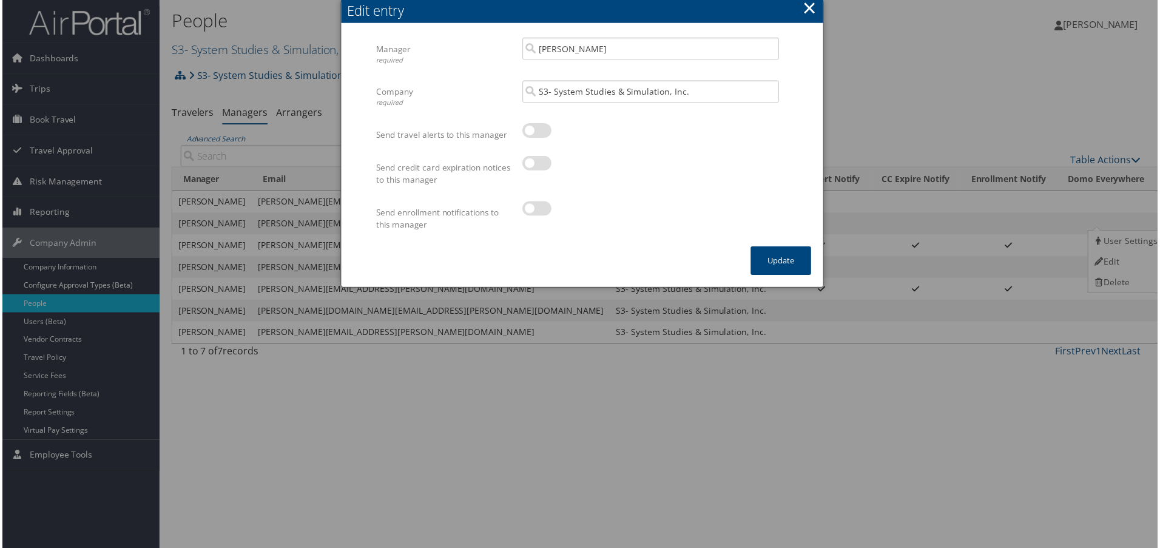
click at [811, 7] on button "×" at bounding box center [811, 8] width 14 height 24
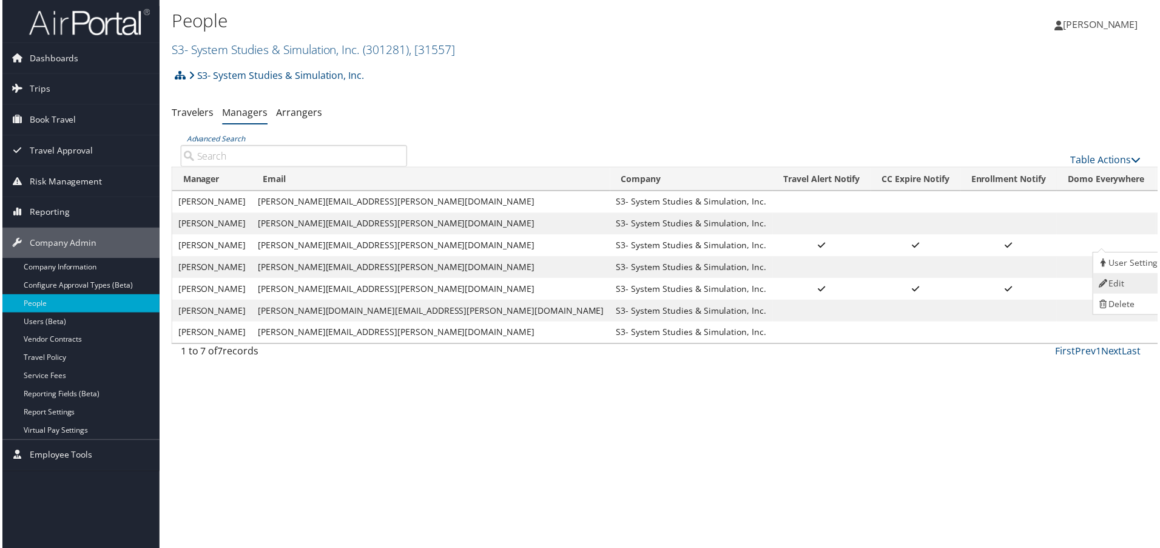
click at [1124, 280] on link "Edit" at bounding box center [1133, 284] width 75 height 21
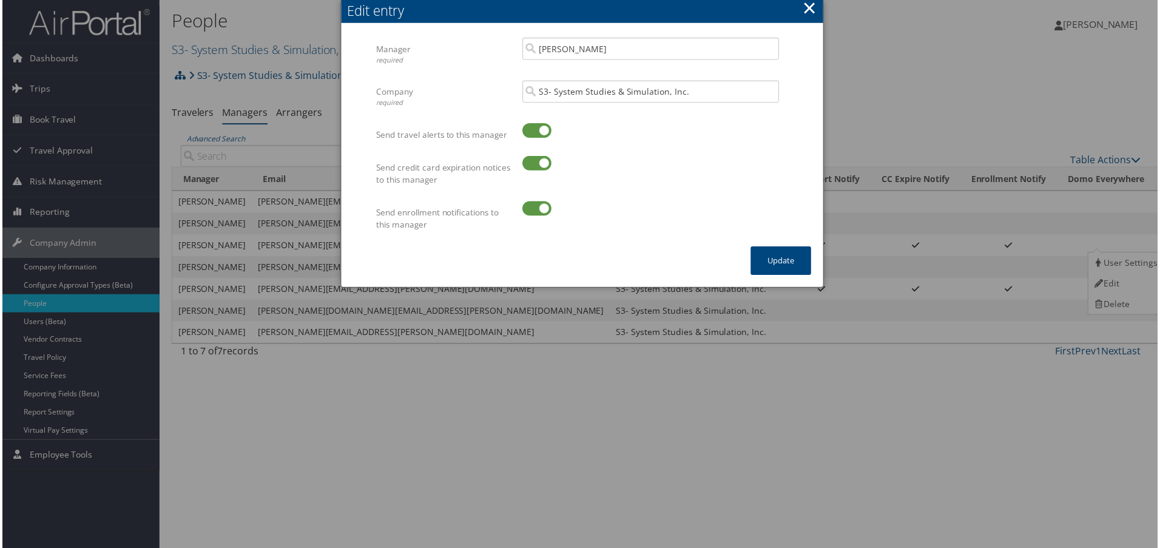
click at [806, 10] on button "×" at bounding box center [811, 8] width 14 height 24
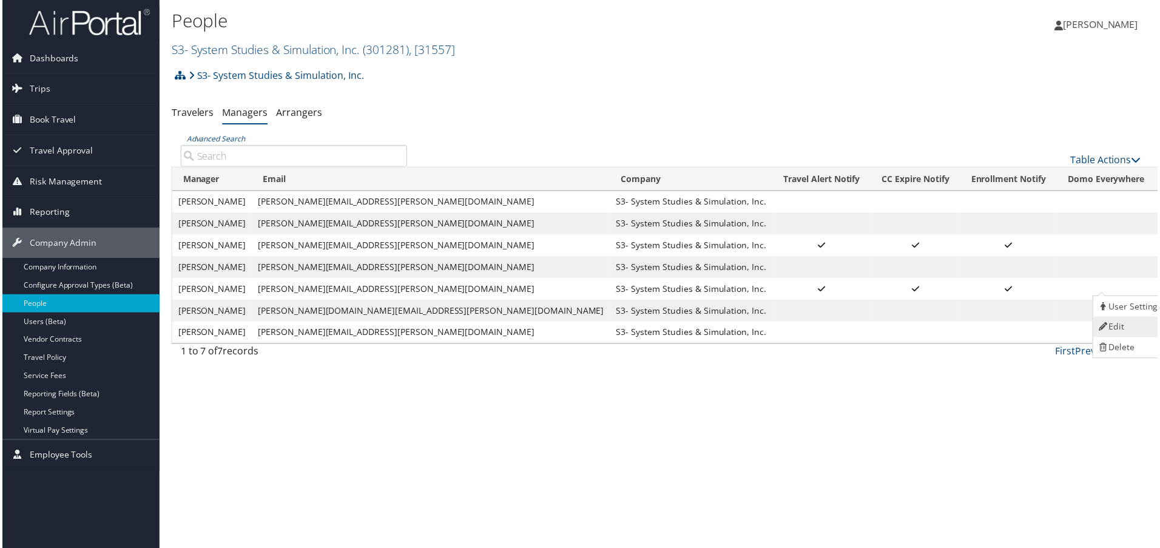
click at [1127, 325] on link "Edit" at bounding box center [1133, 328] width 75 height 21
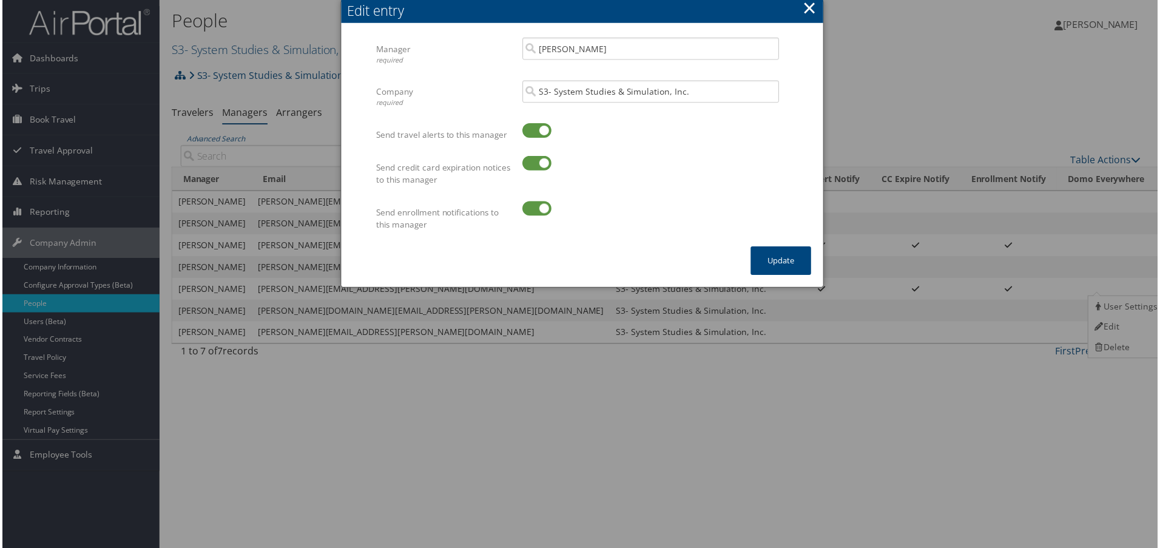
click at [810, 7] on button "×" at bounding box center [811, 8] width 14 height 24
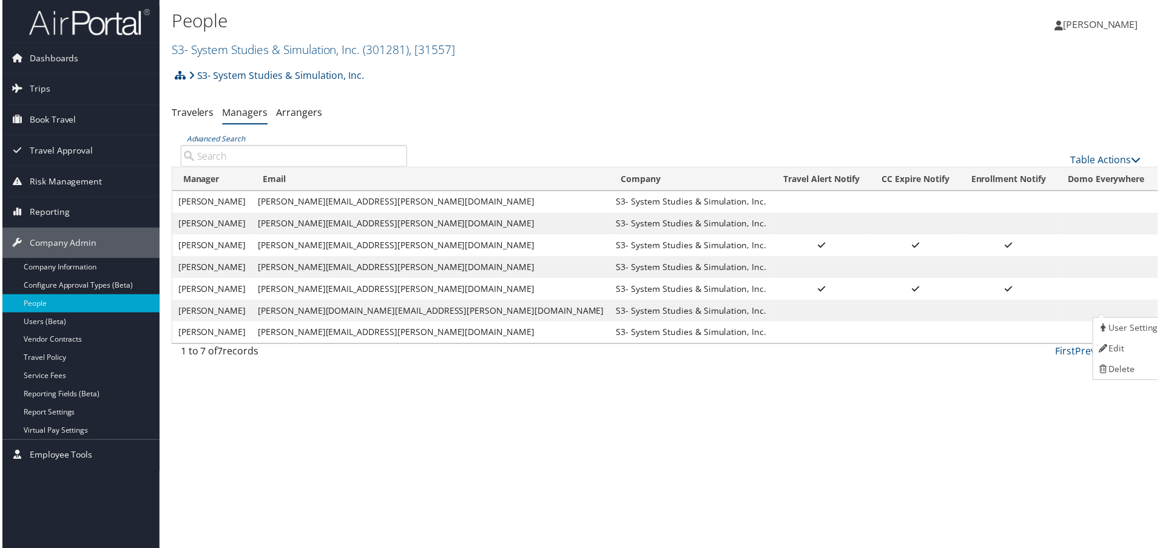
click at [1129, 305] on link "User Settings" at bounding box center [1133, 307] width 75 height 21
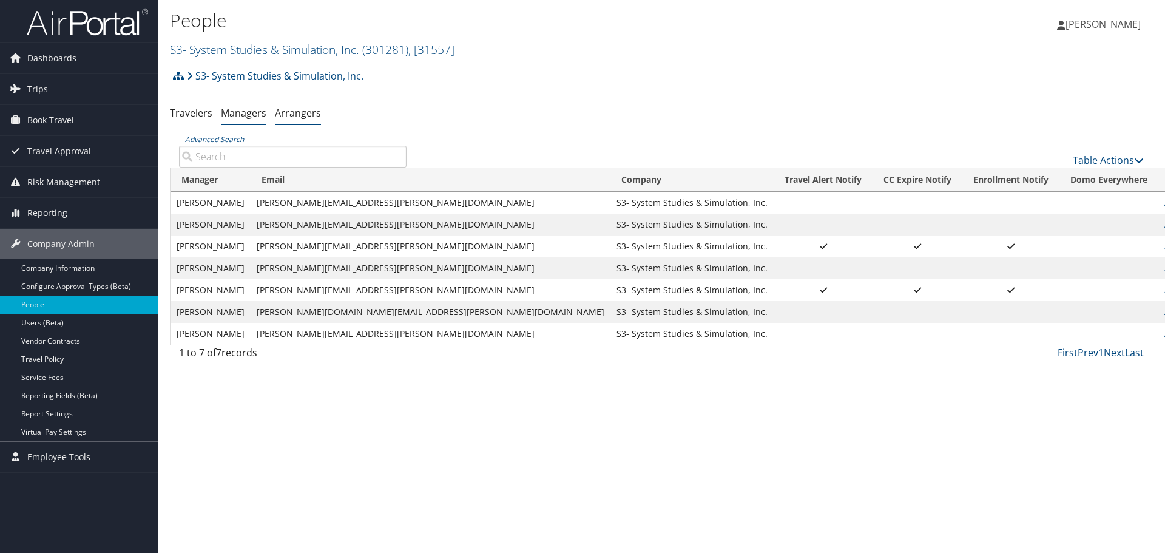
click at [291, 117] on link "Arrangers" at bounding box center [298, 112] width 46 height 13
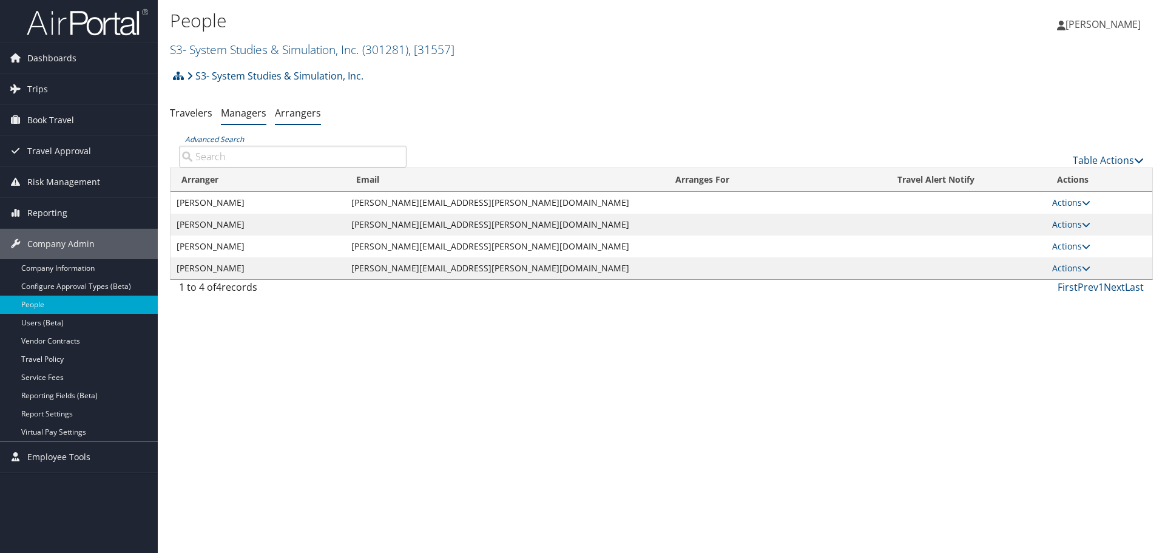
click at [240, 113] on link "Managers" at bounding box center [244, 112] width 46 height 13
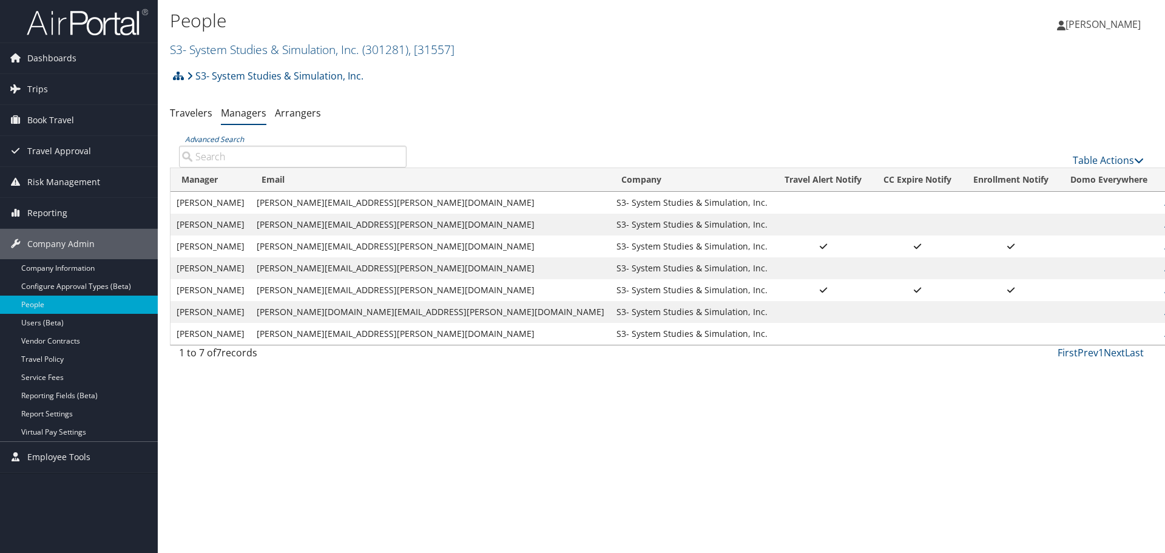
click at [300, 152] on input "Advanced Search" at bounding box center [293, 157] width 228 height 22
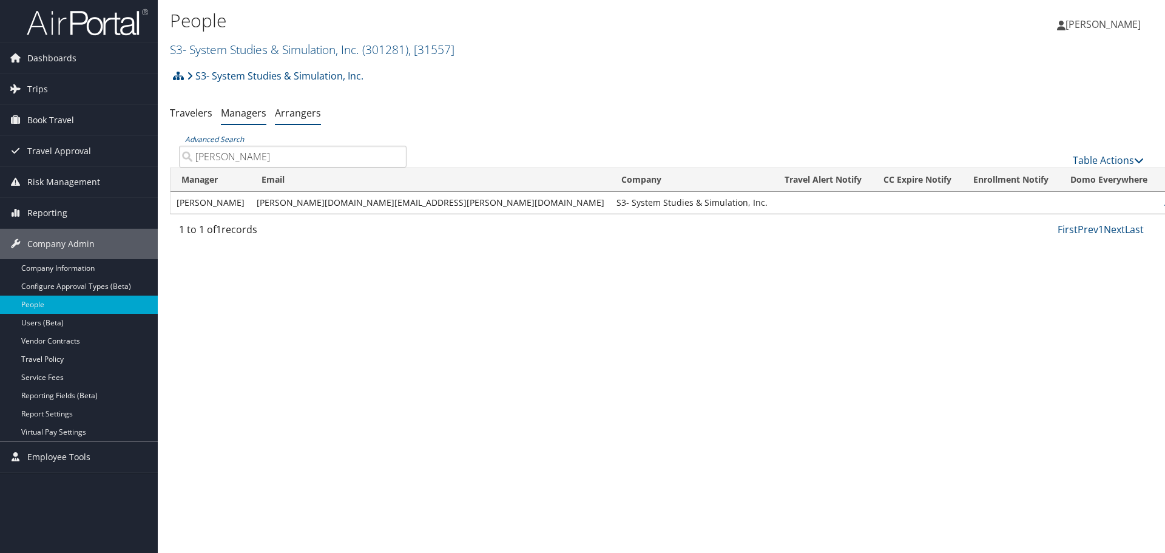
type input "mary"
click at [291, 114] on link "Arrangers" at bounding box center [298, 112] width 46 height 13
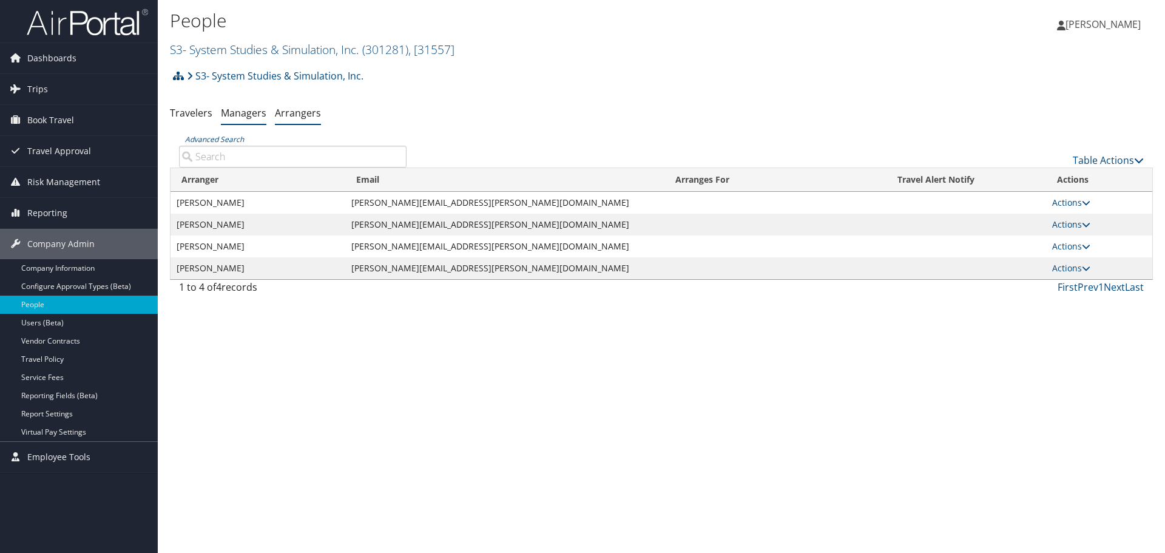
click at [252, 112] on link "Managers" at bounding box center [244, 112] width 46 height 13
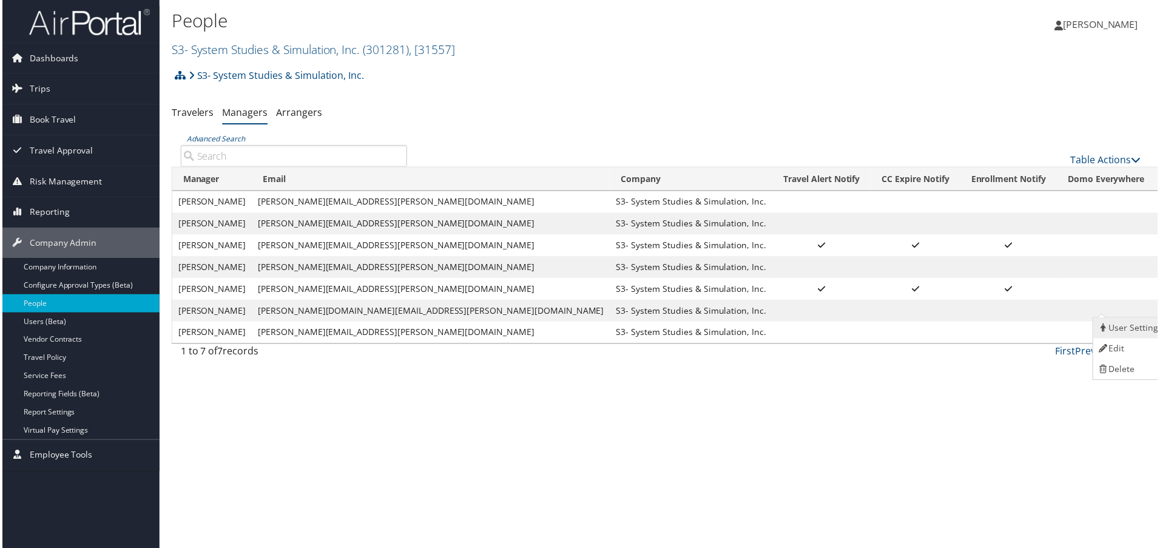
click at [1130, 331] on link "User Settings" at bounding box center [1133, 329] width 75 height 21
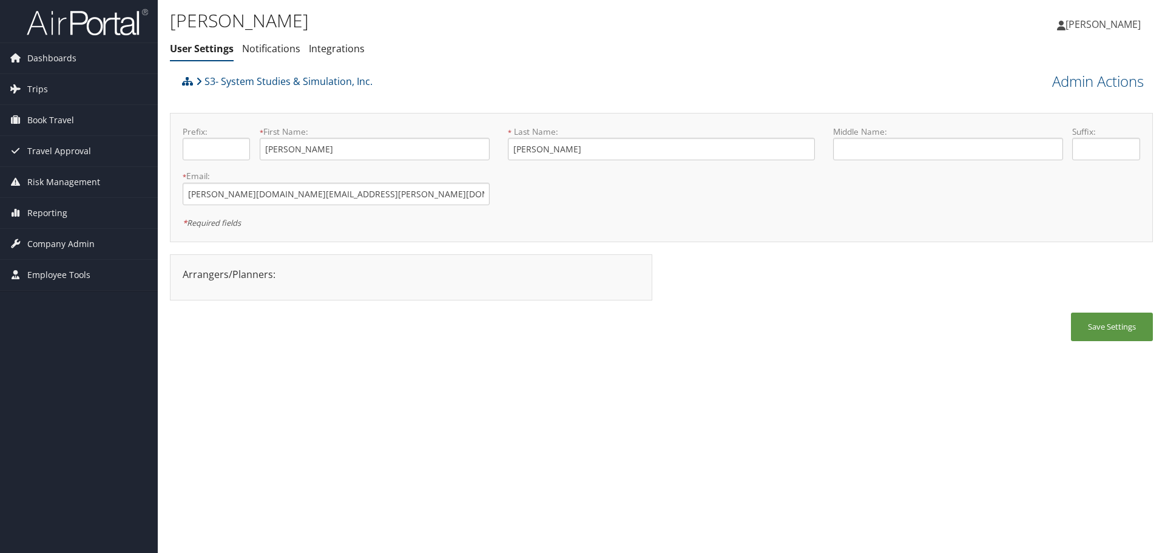
click at [299, 280] on div "Arrangers/Planners: Edit Arrangers & Planners [PERSON_NAME] [PERSON_NAME] [PERS…" at bounding box center [411, 274] width 475 height 15
